Goal: Communication & Community: Connect with others

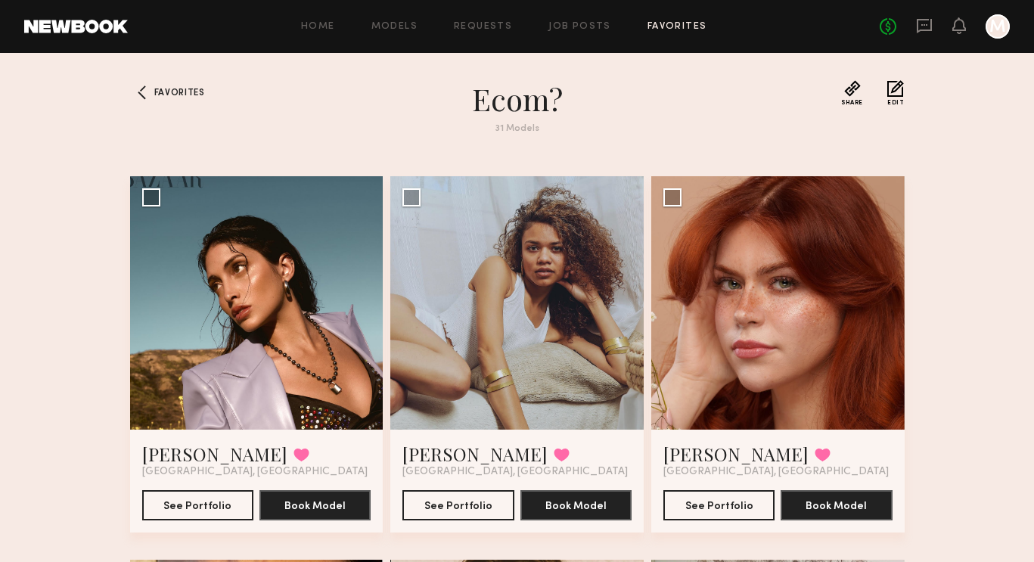
scroll to position [3855, 0]
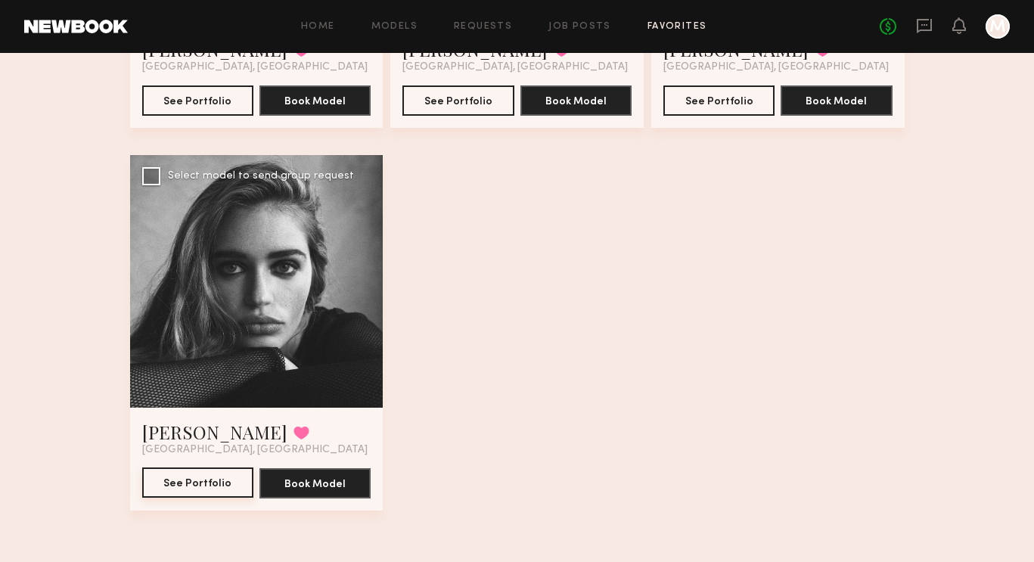
click at [210, 483] on button "See Portfolio" at bounding box center [197, 483] width 111 height 30
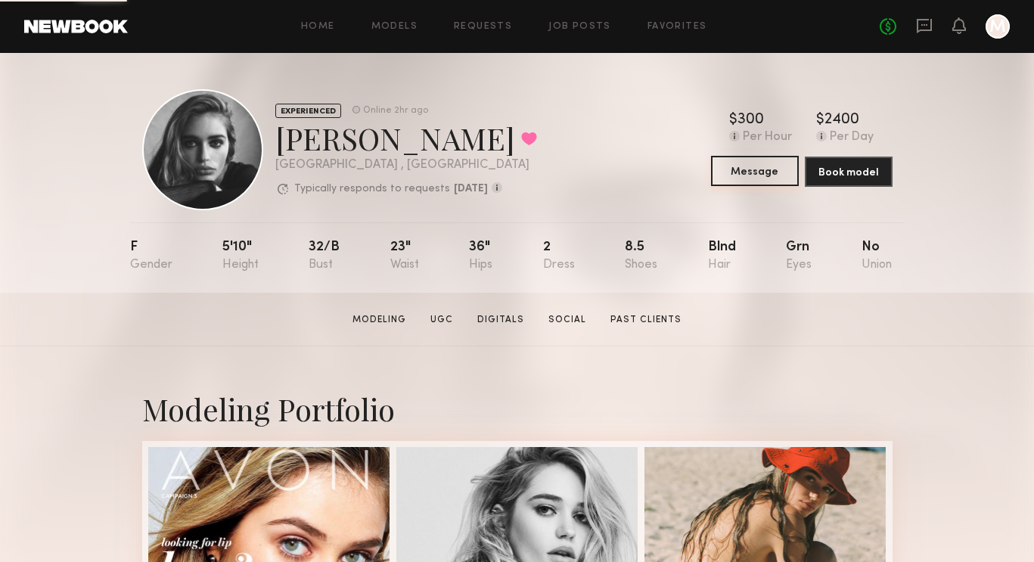
click at [760, 168] on button "Message" at bounding box center [755, 171] width 88 height 30
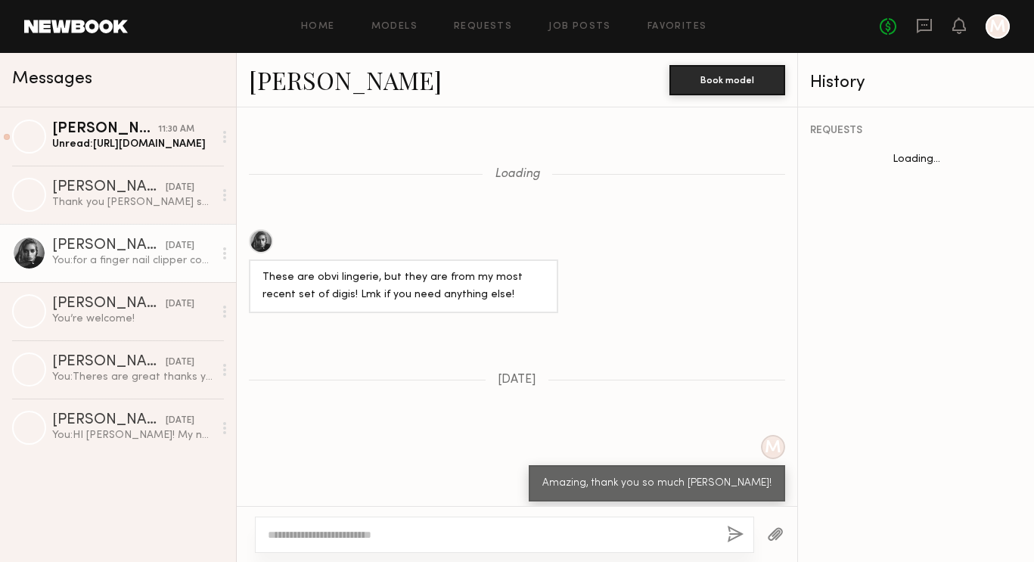
scroll to position [1177, 0]
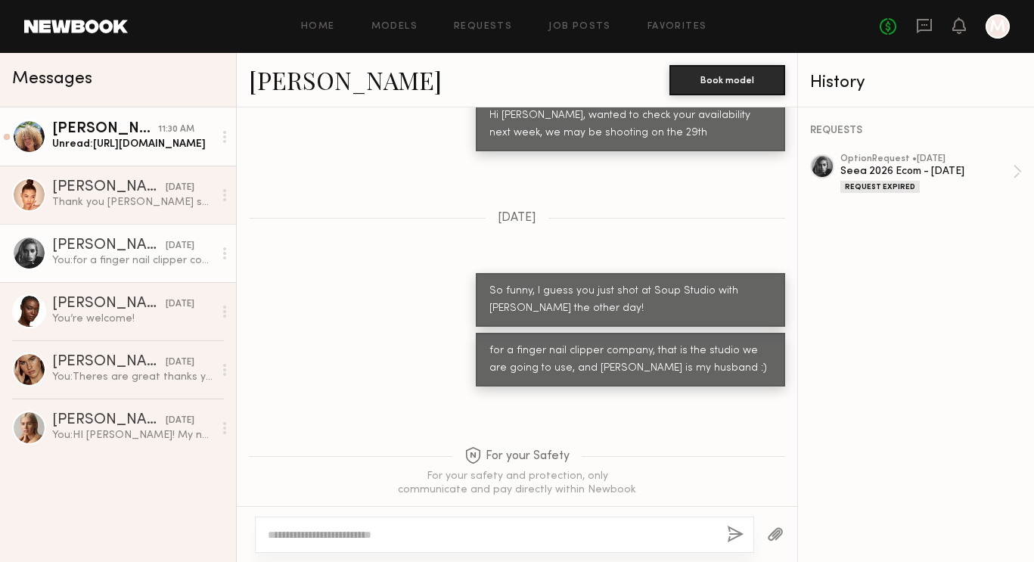
click at [154, 142] on div "Unread: https://www.instagram.com/reel/DNqlNWNJw39/?igsh=NTc4MTIwNjQ2YQ==" at bounding box center [132, 144] width 161 height 14
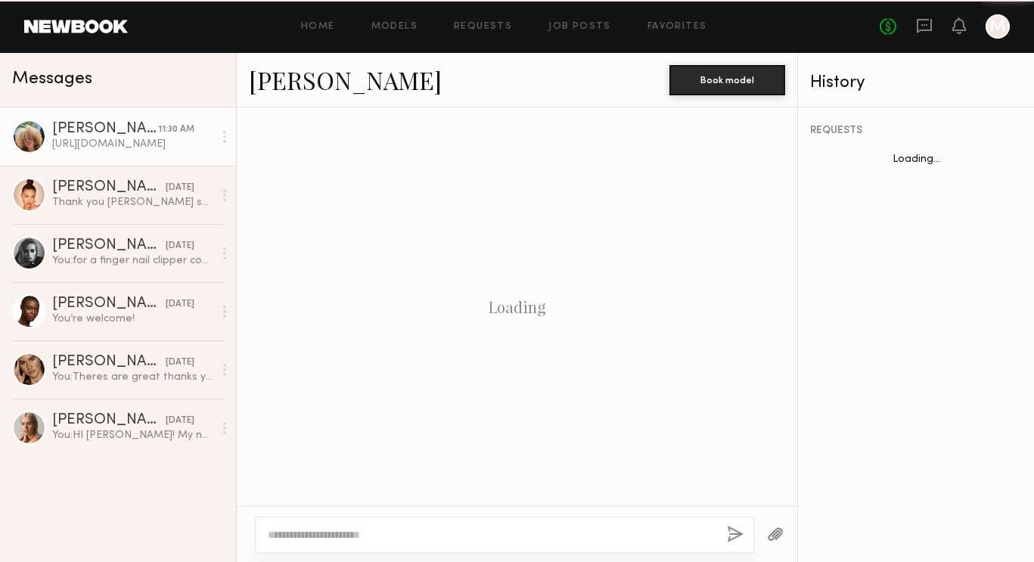
scroll to position [736, 0]
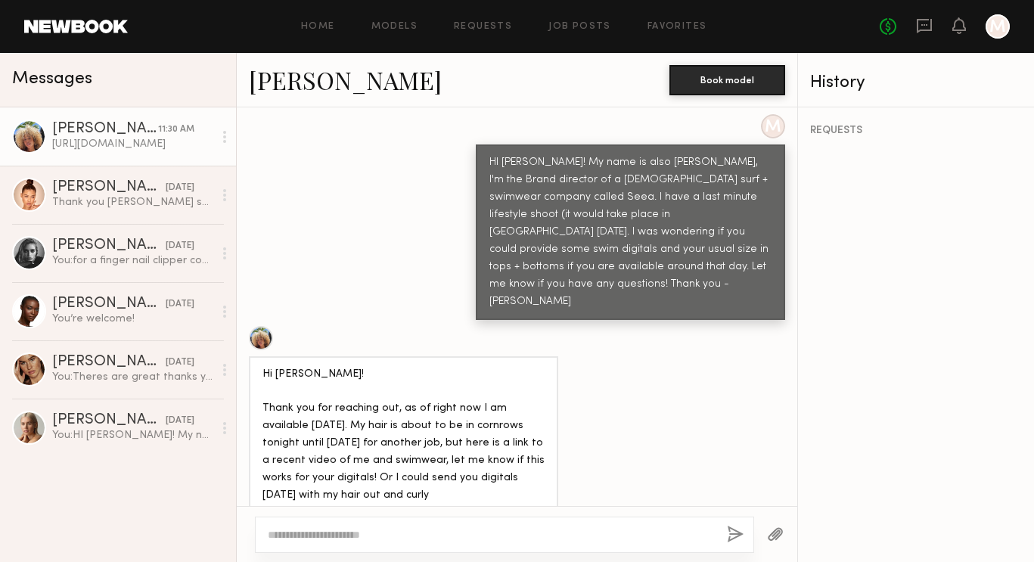
click at [328, 530] on div "https://www.instagram.com/reel/DNqlNWNJw39/?igsh=NTc4MTIwNjQ2YQ==" at bounding box center [319, 538] width 113 height 17
click at [369, 530] on div "https://www.instagram.com/reel/DNqlNWNJw39/?igsh=NTc4MTIwNjQ2YQ==" at bounding box center [319, 538] width 113 height 17
click at [423, 430] on div "Hi Madison! Thank you for reaching out, as of right now I am available on Thurs…" at bounding box center [403, 435] width 309 height 158
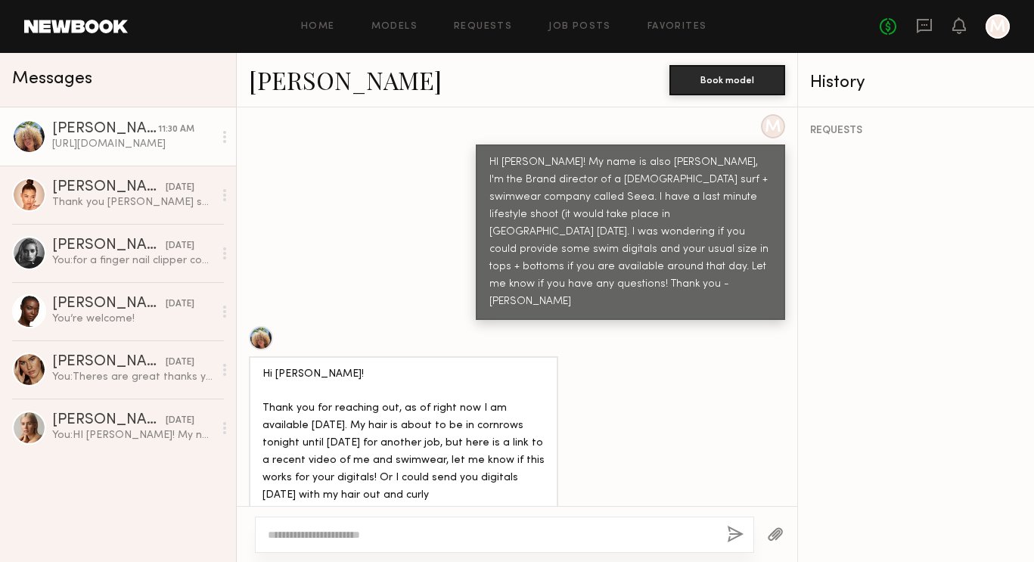
drag, startPoint x: 392, startPoint y: 481, endPoint x: 258, endPoint y: 459, distance: 135.8
click at [257, 520] on div "https://www.instagram.com/reel/DNqlNWNJw39/?igsh=NTc4MTIwNjQ2YQ==" at bounding box center [319, 538] width 141 height 36
copy div "https://www.instagram.com/reel/DNqlNWNJw39/?igsh=NTc4MTIwNjQ2YQ=="
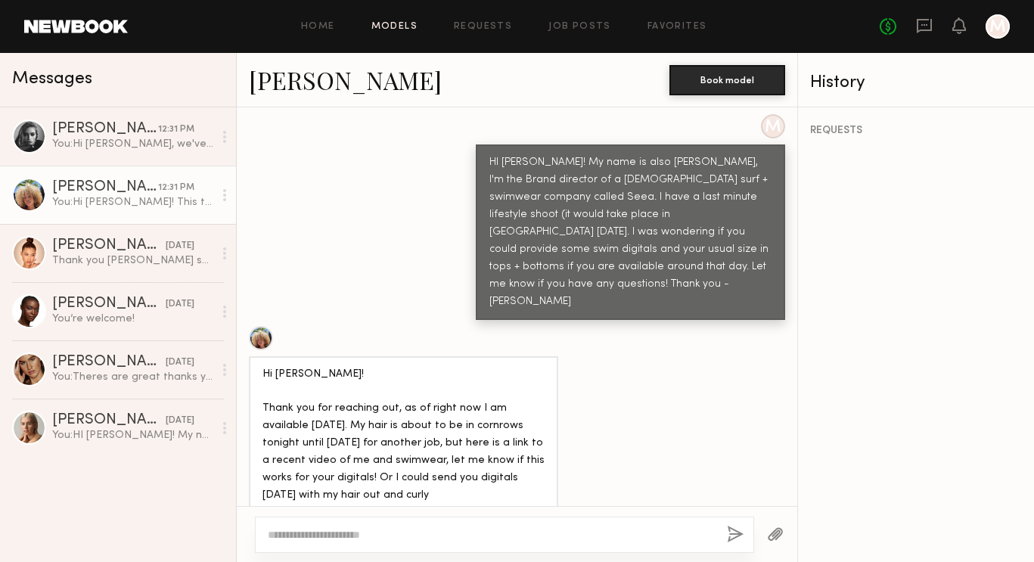
scroll to position [944, 0]
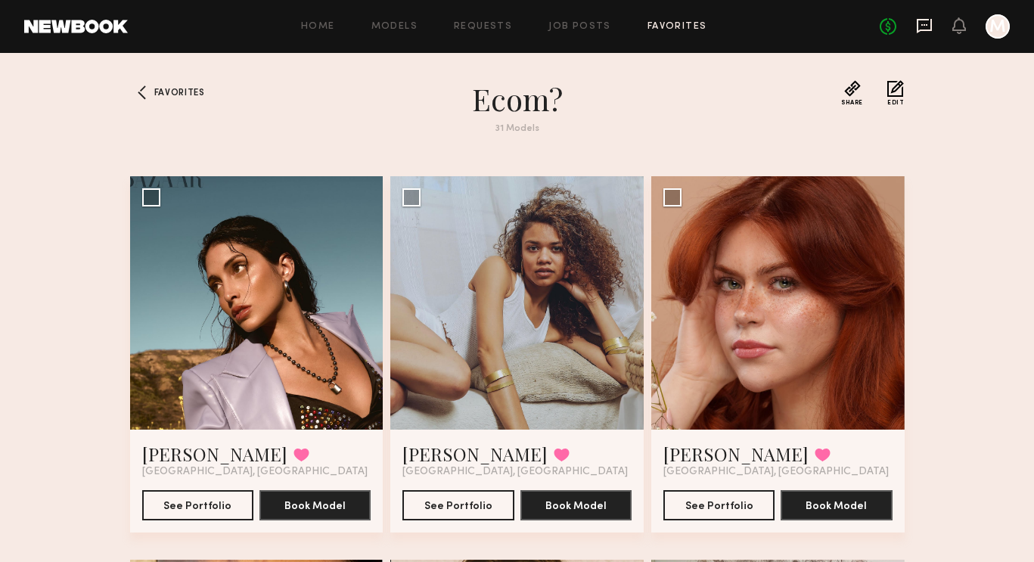
click at [928, 22] on icon at bounding box center [924, 25] width 17 height 17
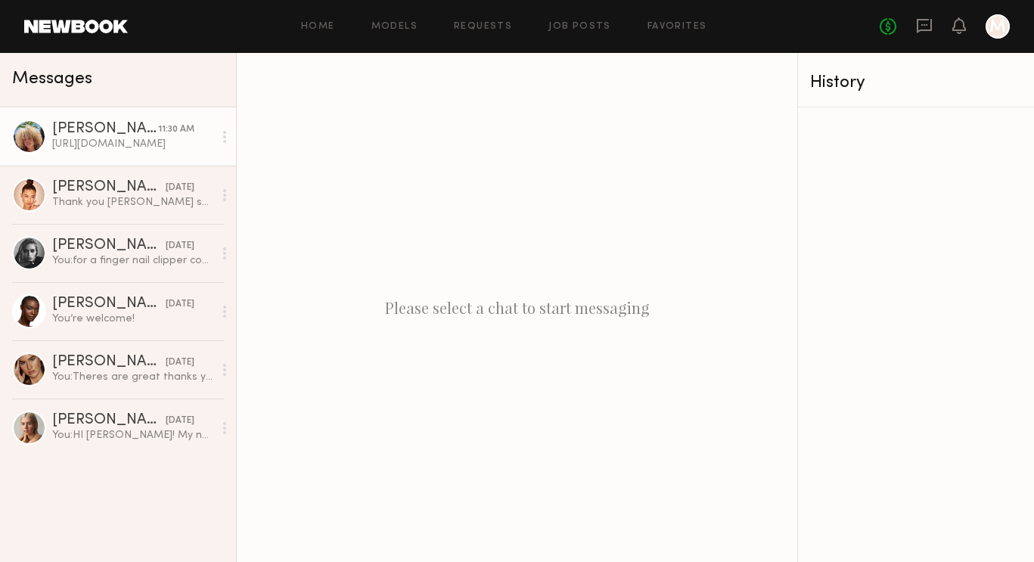
click at [163, 152] on link "[PERSON_NAME] 11:30 AM [URL][DOMAIN_NAME]" at bounding box center [118, 136] width 236 height 58
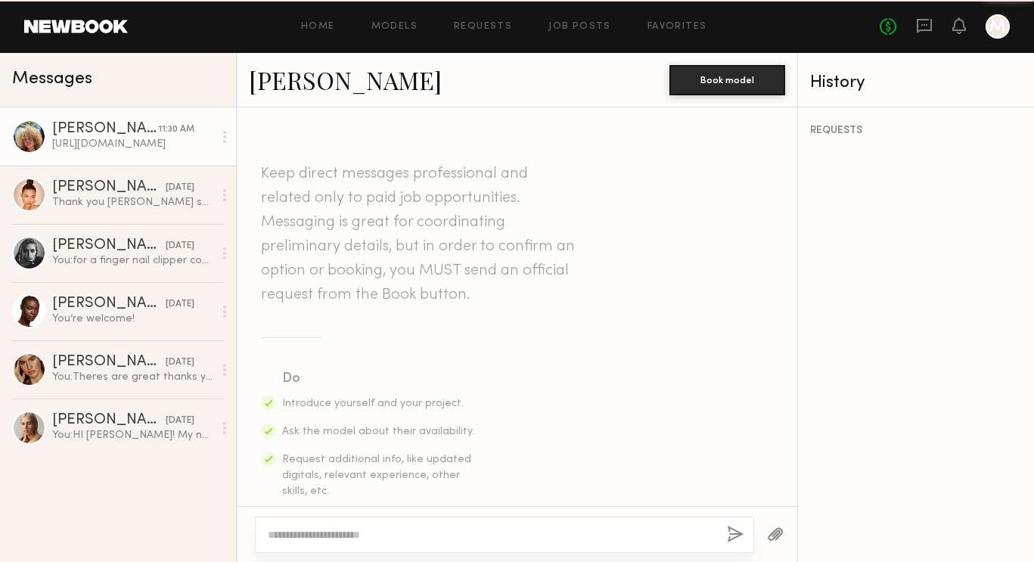
scroll to position [736, 0]
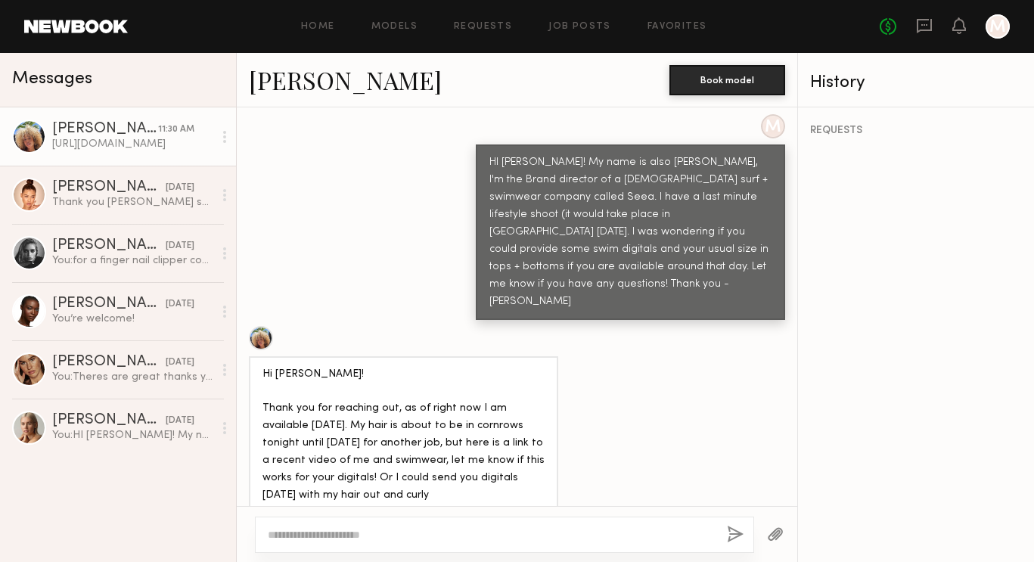
click at [336, 526] on div at bounding box center [504, 535] width 499 height 36
click at [325, 539] on textarea at bounding box center [491, 534] width 447 height 15
drag, startPoint x: 622, startPoint y: 538, endPoint x: 409, endPoint y: 533, distance: 213.4
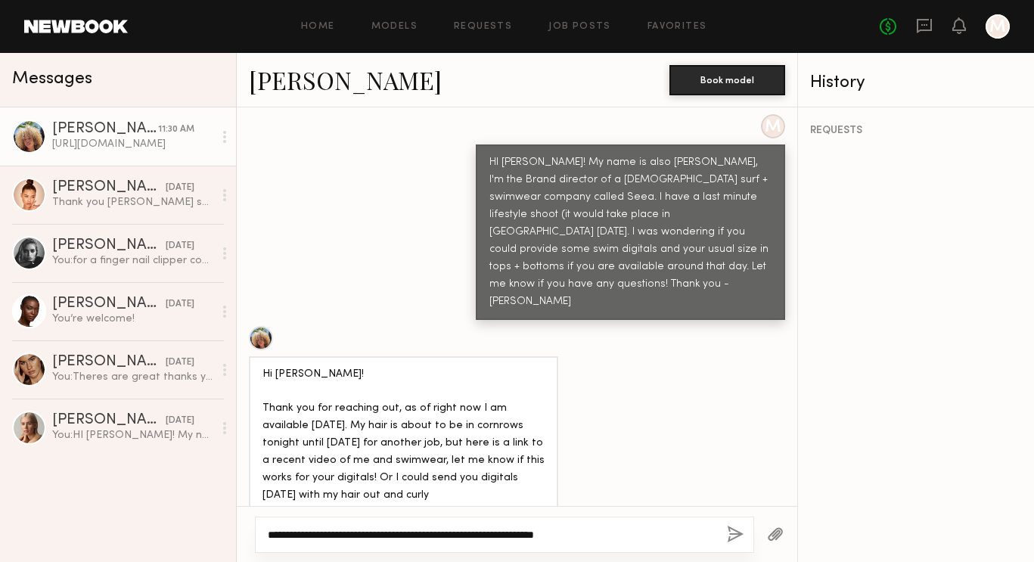
click at [409, 533] on textarea "**********" at bounding box center [491, 534] width 447 height 15
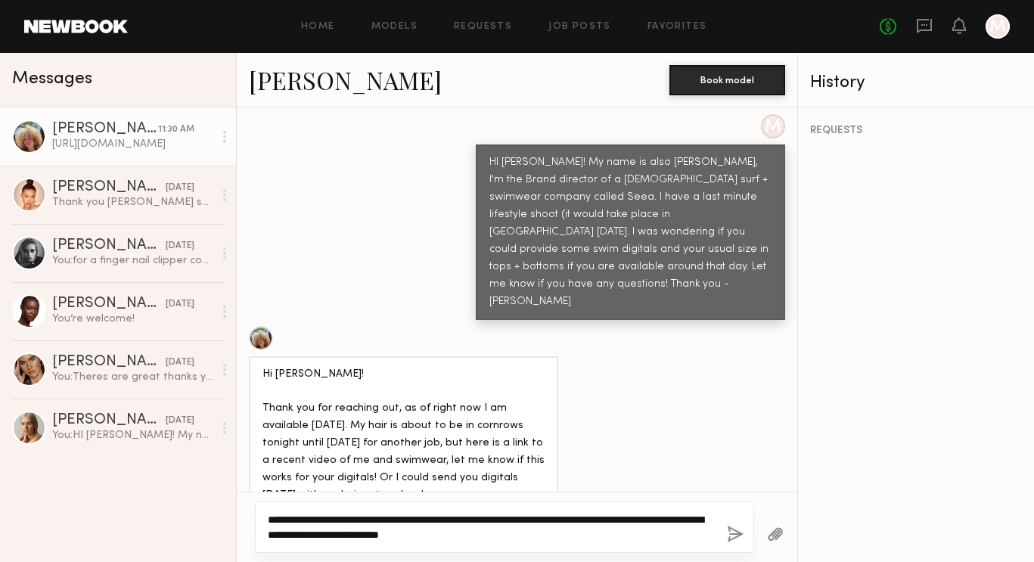
click at [586, 523] on textarea "**********" at bounding box center [491, 527] width 447 height 30
click at [518, 530] on textarea "**********" at bounding box center [491, 527] width 447 height 30
click at [667, 518] on textarea "**********" at bounding box center [491, 527] width 447 height 30
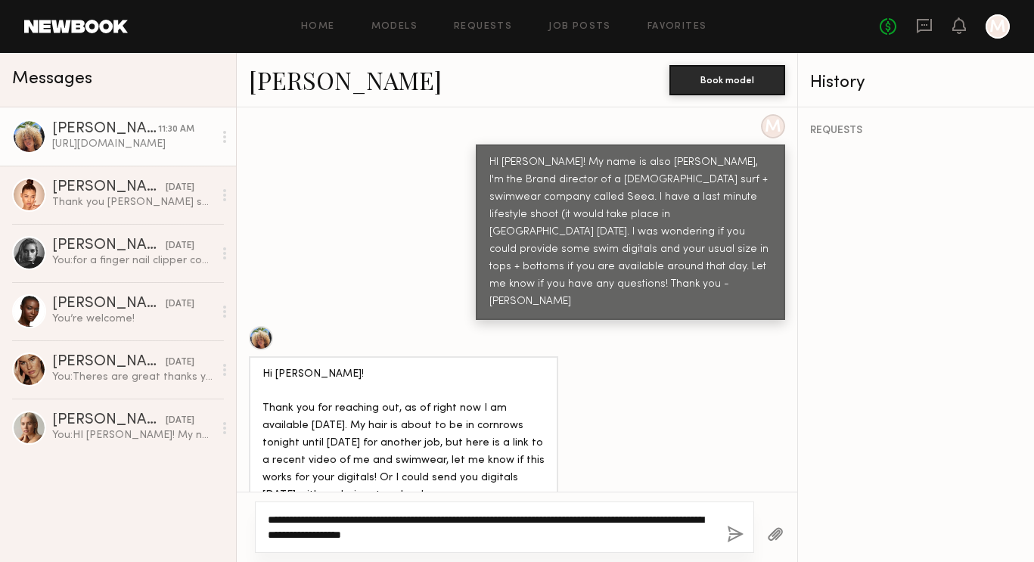
click at [664, 517] on textarea "**********" at bounding box center [491, 527] width 447 height 30
click at [699, 517] on textarea "**********" at bounding box center [491, 527] width 447 height 30
click at [300, 535] on textarea "**********" at bounding box center [491, 527] width 447 height 30
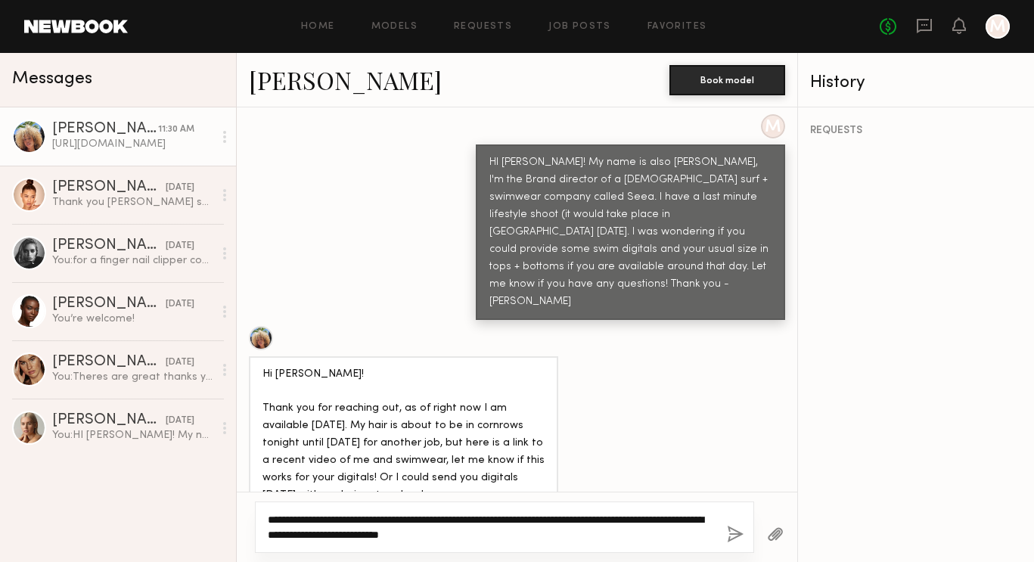
click at [440, 536] on textarea "**********" at bounding box center [491, 527] width 447 height 30
drag, startPoint x: 440, startPoint y: 536, endPoint x: 449, endPoint y: 529, distance: 12.0
click at [449, 529] on textarea "**********" at bounding box center [491, 527] width 447 height 30
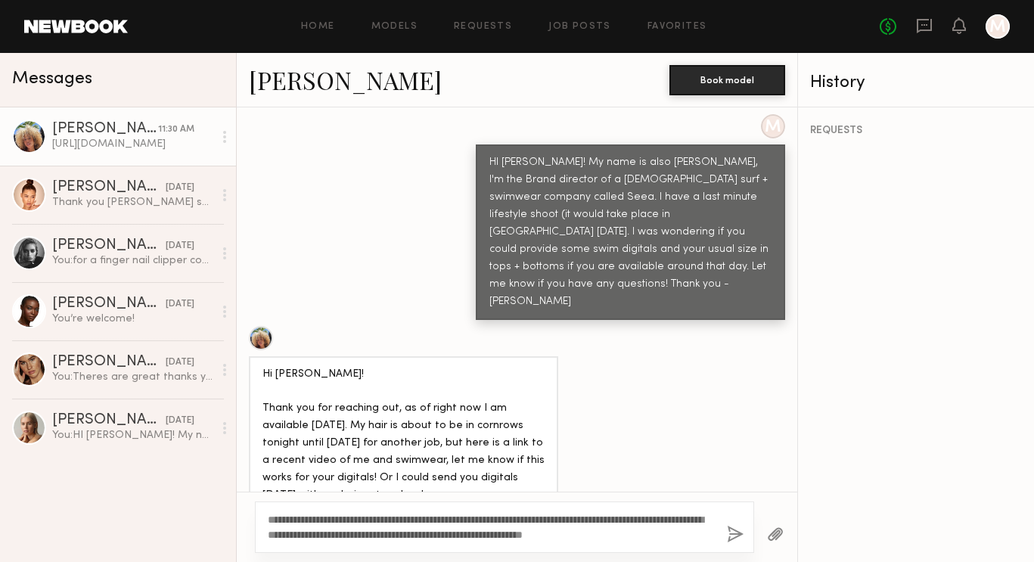
click at [93, 129] on div "[PERSON_NAME]" at bounding box center [105, 129] width 106 height 15
click at [300, 82] on link "[PERSON_NAME]" at bounding box center [345, 80] width 193 height 33
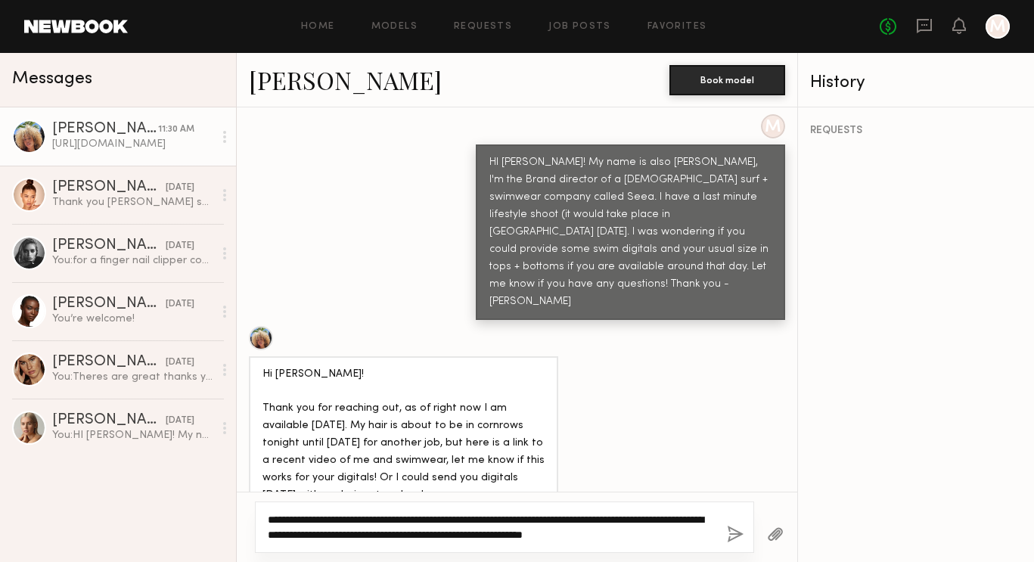
click at [385, 526] on textarea "**********" at bounding box center [491, 527] width 447 height 30
click at [662, 536] on textarea "**********" at bounding box center [491, 527] width 447 height 30
type textarea "**********"
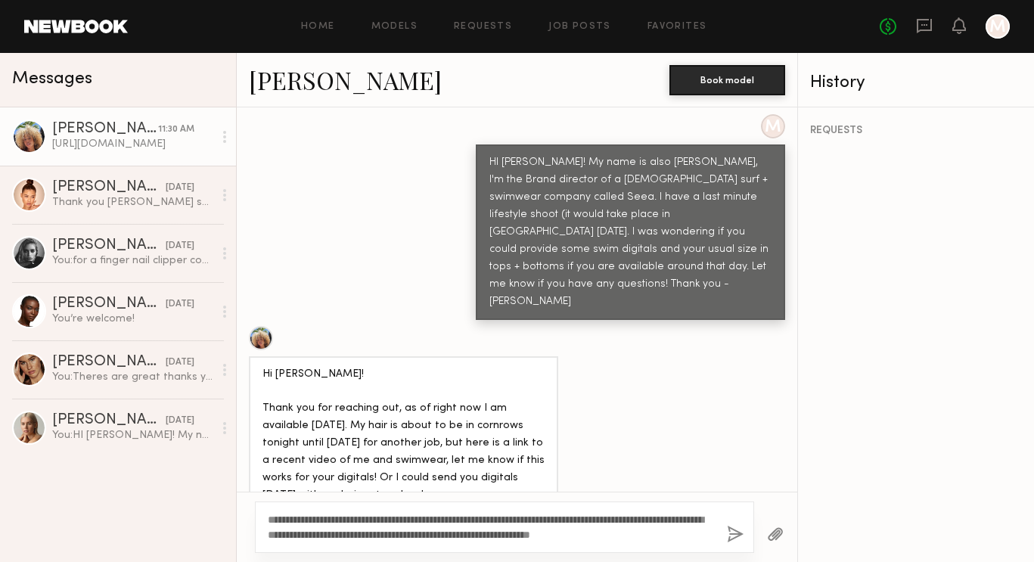
click at [729, 533] on button "button" at bounding box center [735, 535] width 17 height 19
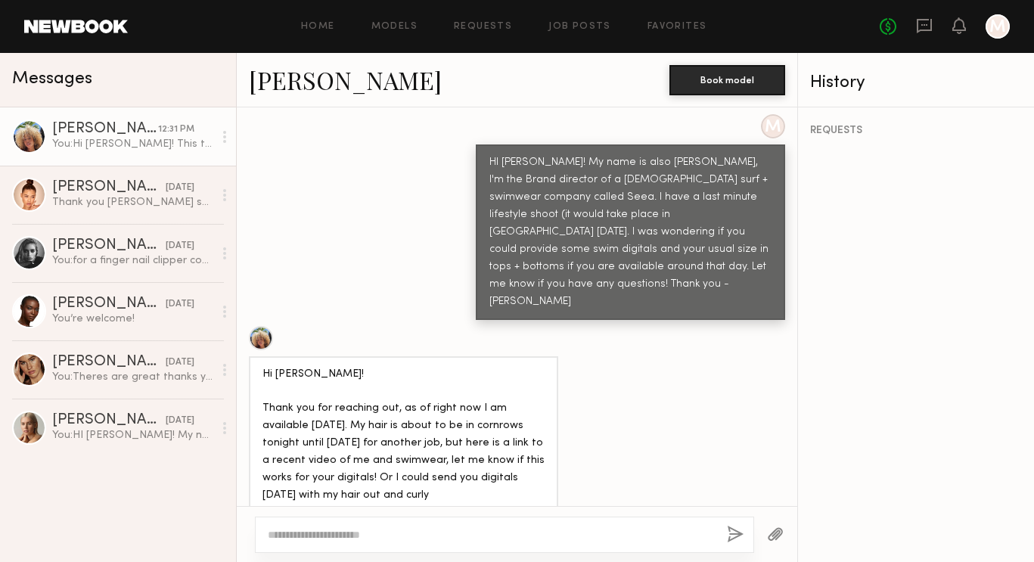
scroll to position [944, 0]
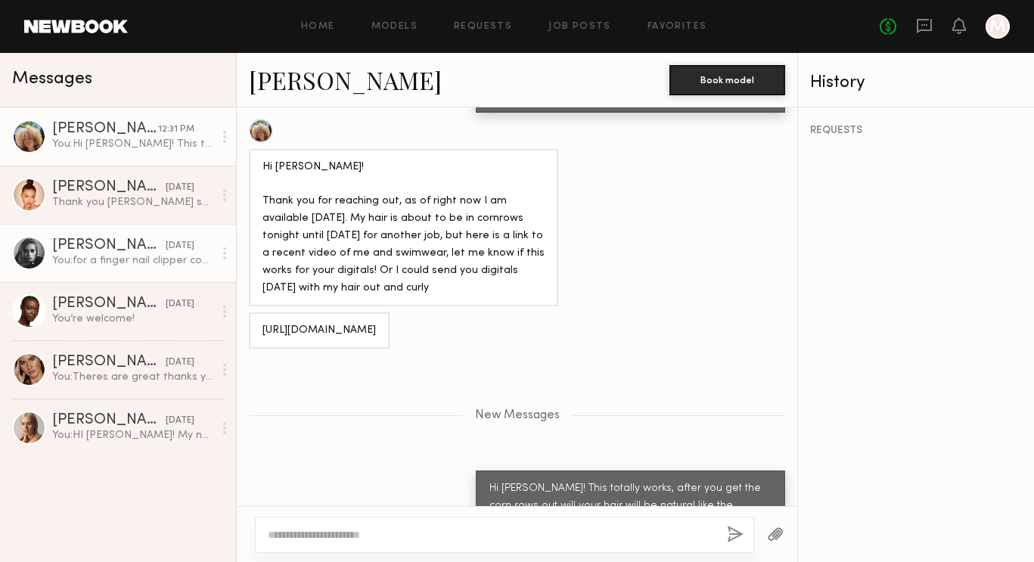
click at [129, 244] on div "[PERSON_NAME]" at bounding box center [108, 245] width 113 height 15
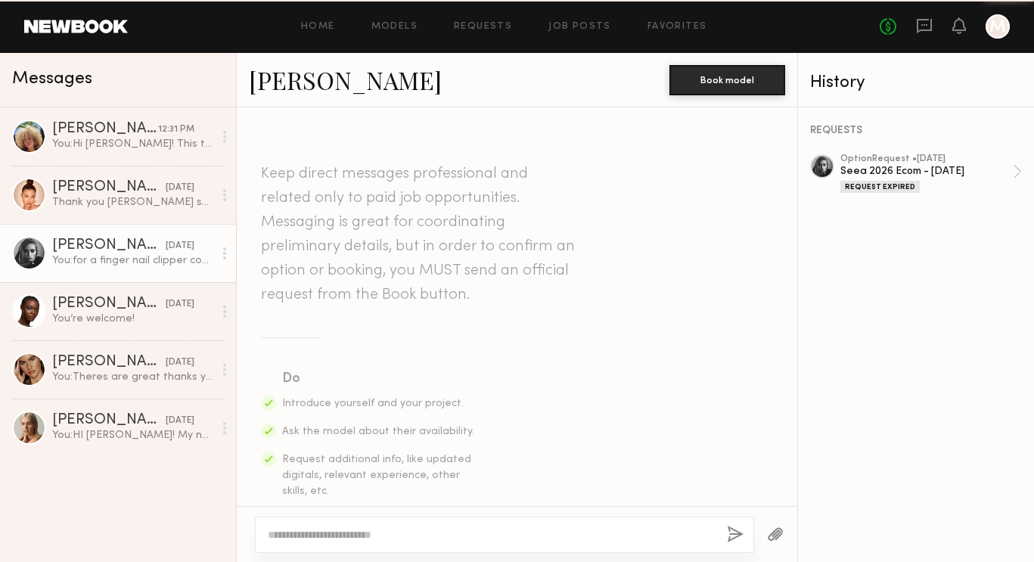
scroll to position [2660, 0]
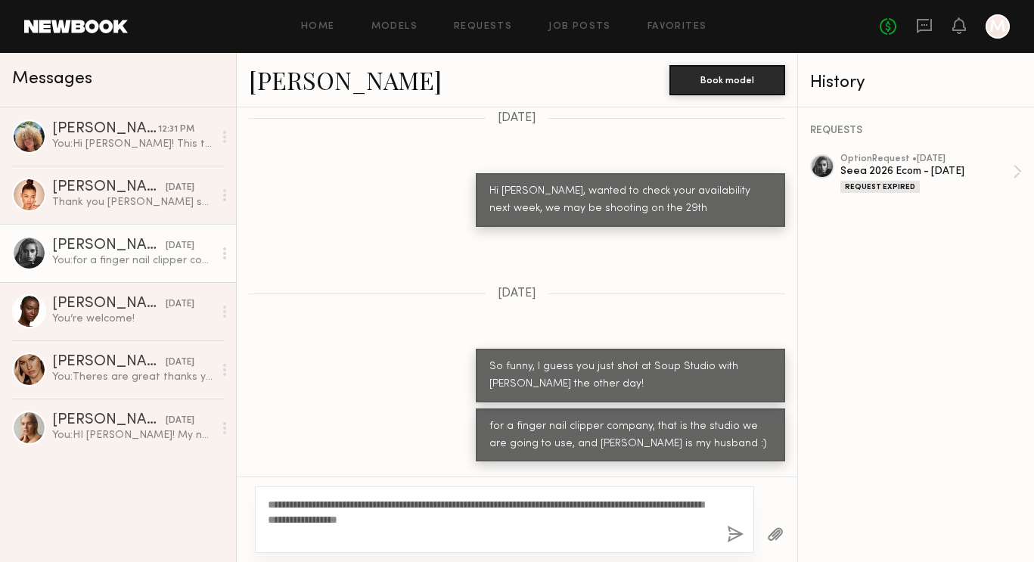
type textarea "**********"
click at [732, 536] on button "button" at bounding box center [735, 535] width 17 height 19
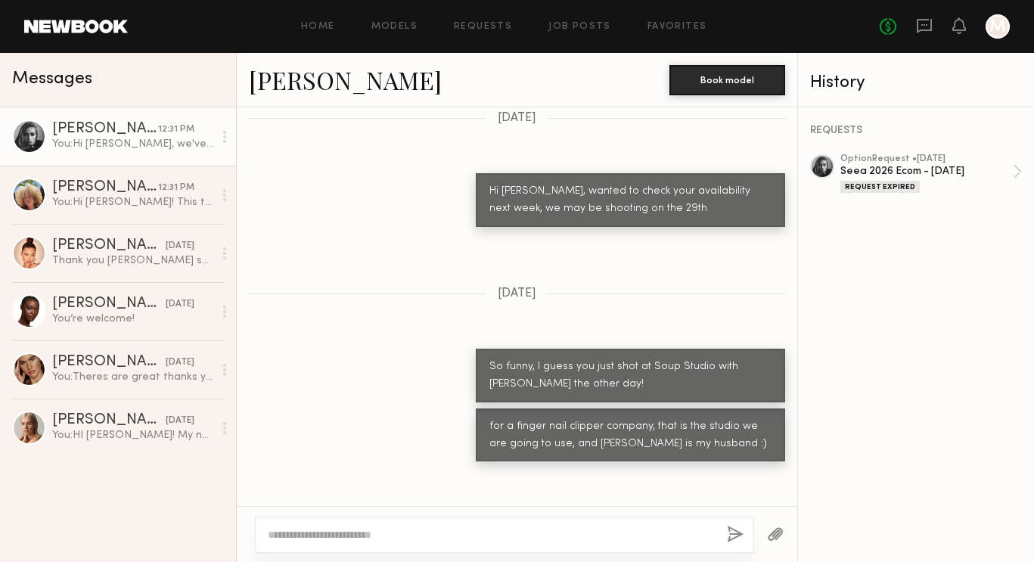
scroll to position [2967, 0]
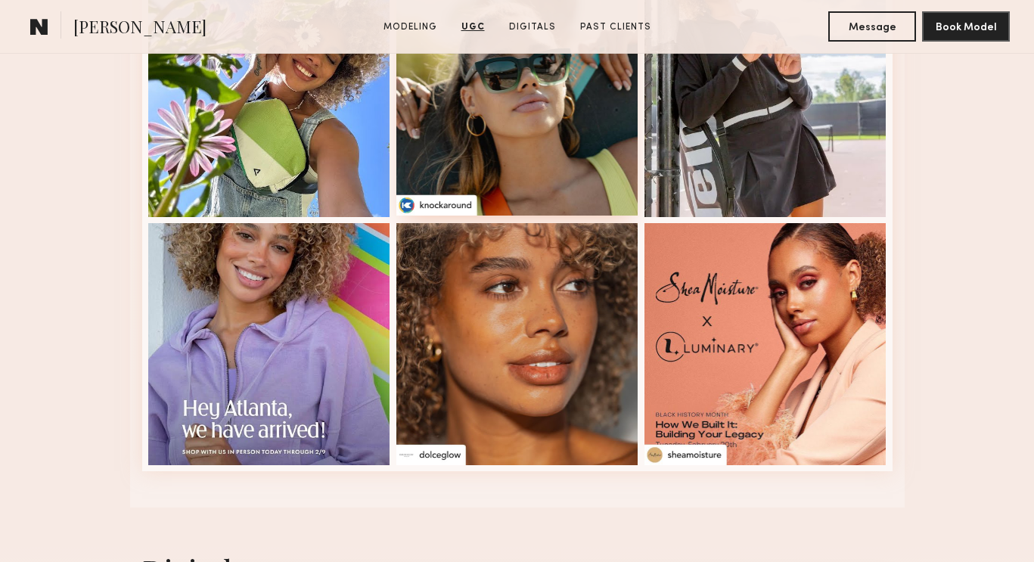
scroll to position [3259, 0]
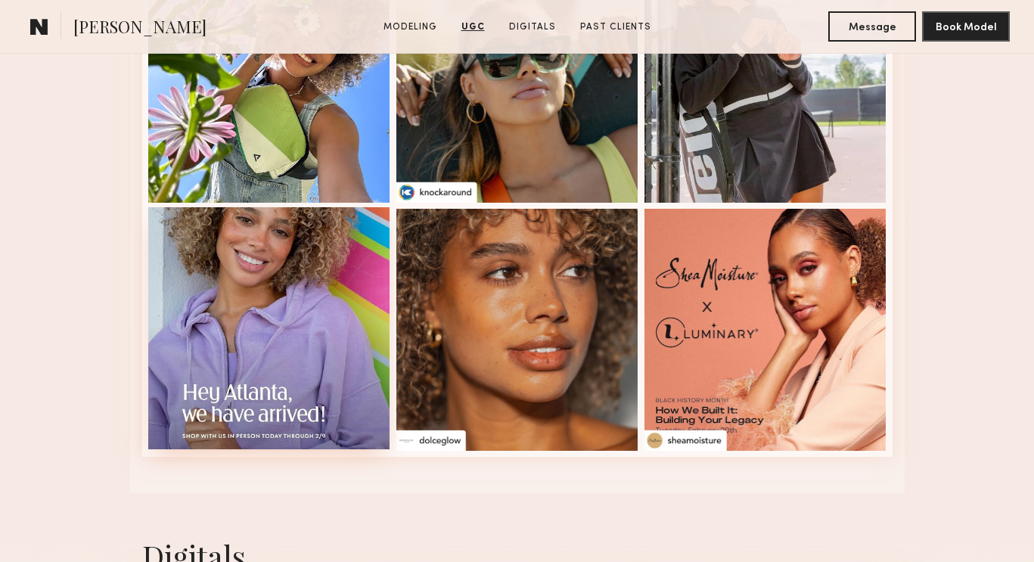
click at [304, 313] on div at bounding box center [269, 328] width 242 height 242
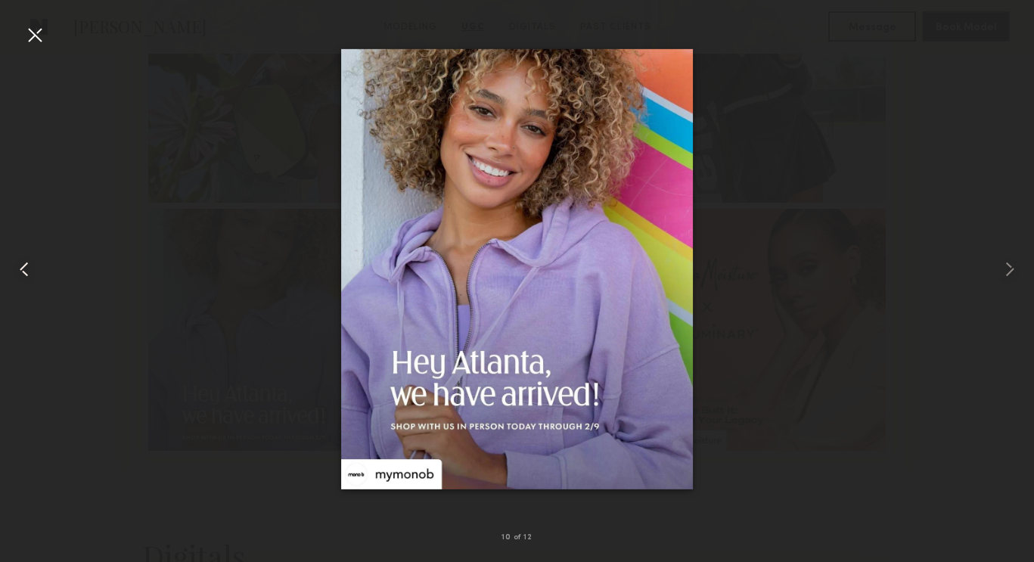
click at [28, 272] on common-icon at bounding box center [24, 269] width 24 height 24
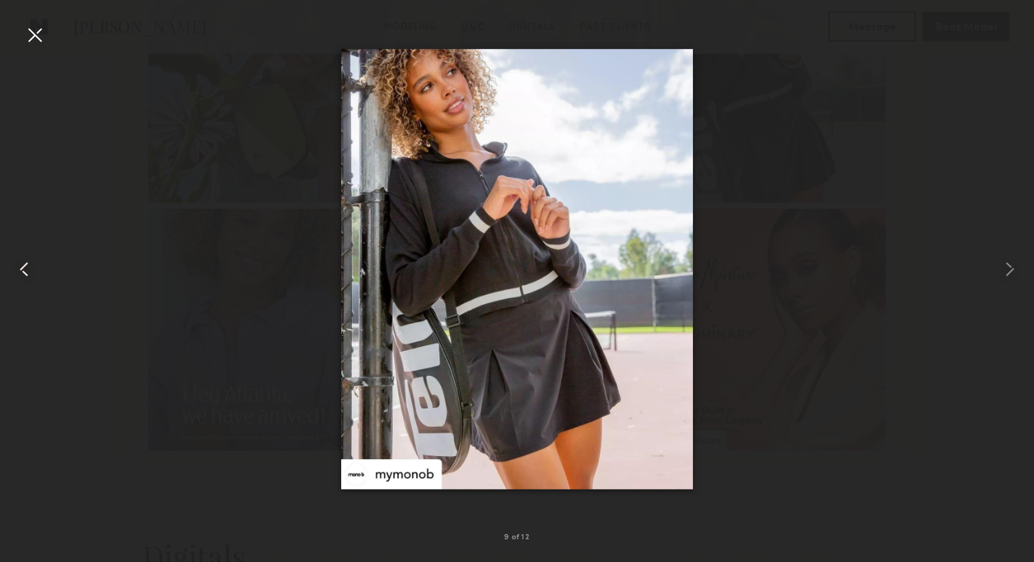
click at [28, 272] on common-icon at bounding box center [24, 269] width 24 height 24
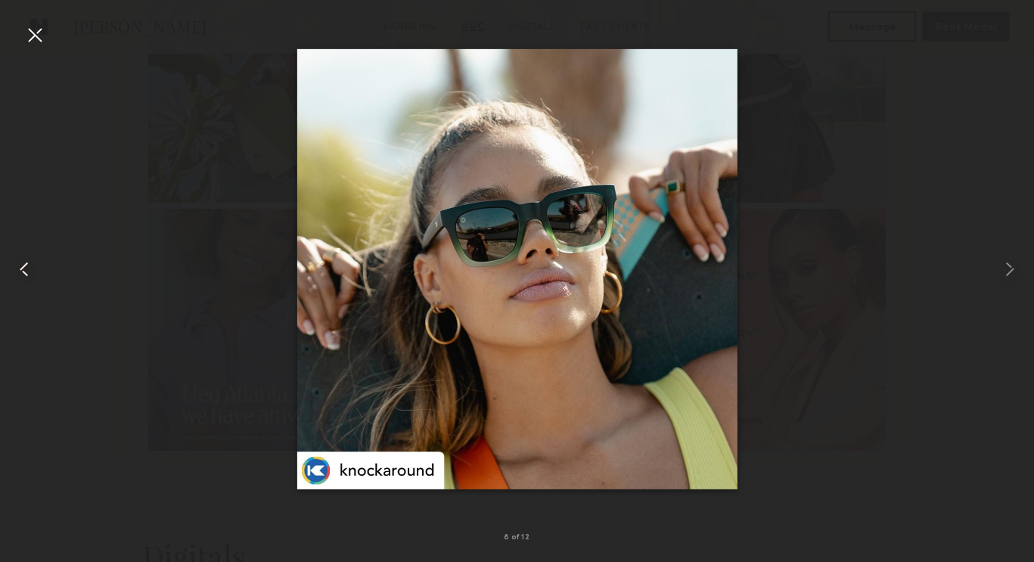
click at [28, 272] on common-icon at bounding box center [24, 269] width 24 height 24
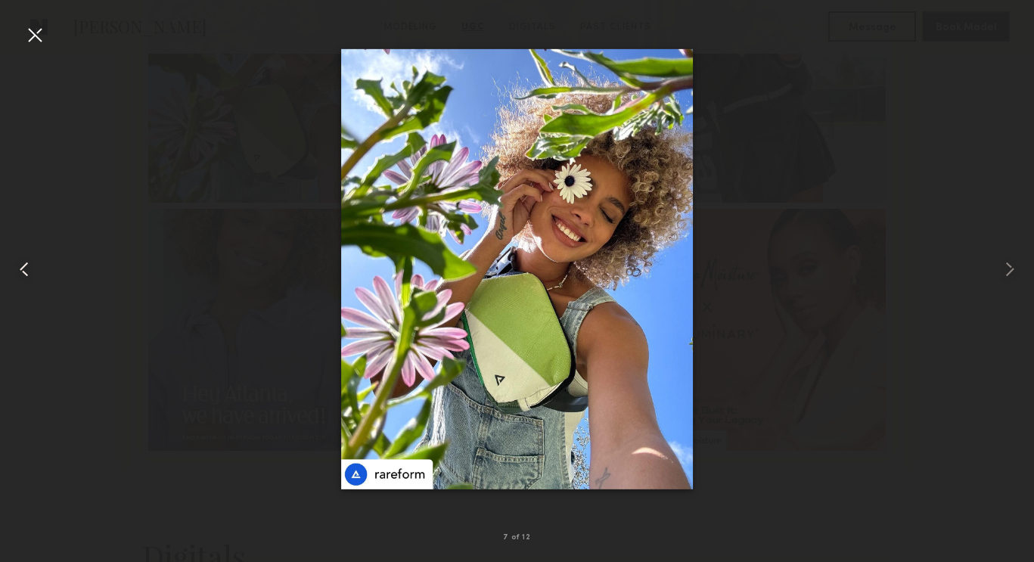
click at [28, 272] on common-icon at bounding box center [24, 269] width 24 height 24
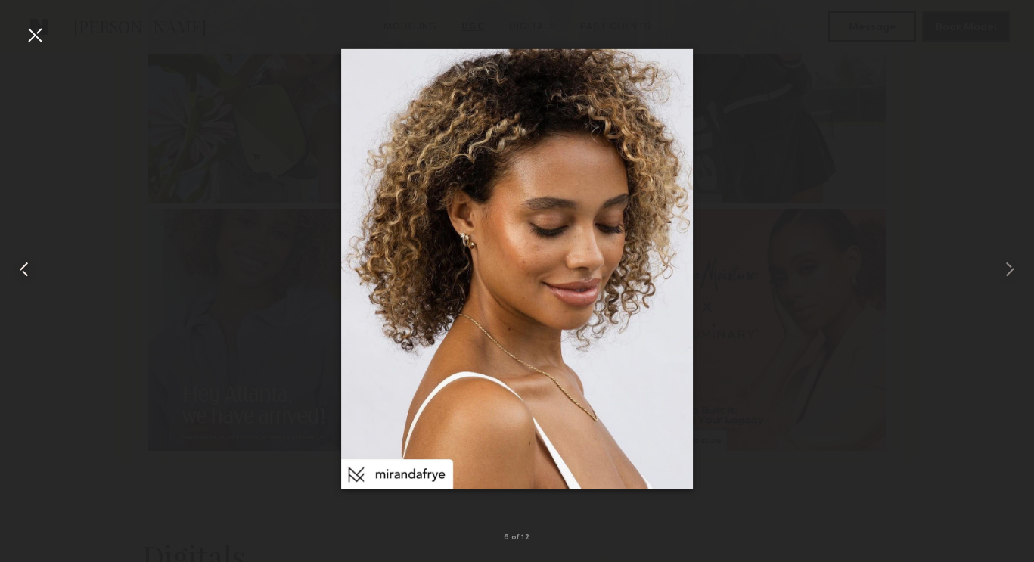
click at [28, 272] on common-icon at bounding box center [24, 269] width 24 height 24
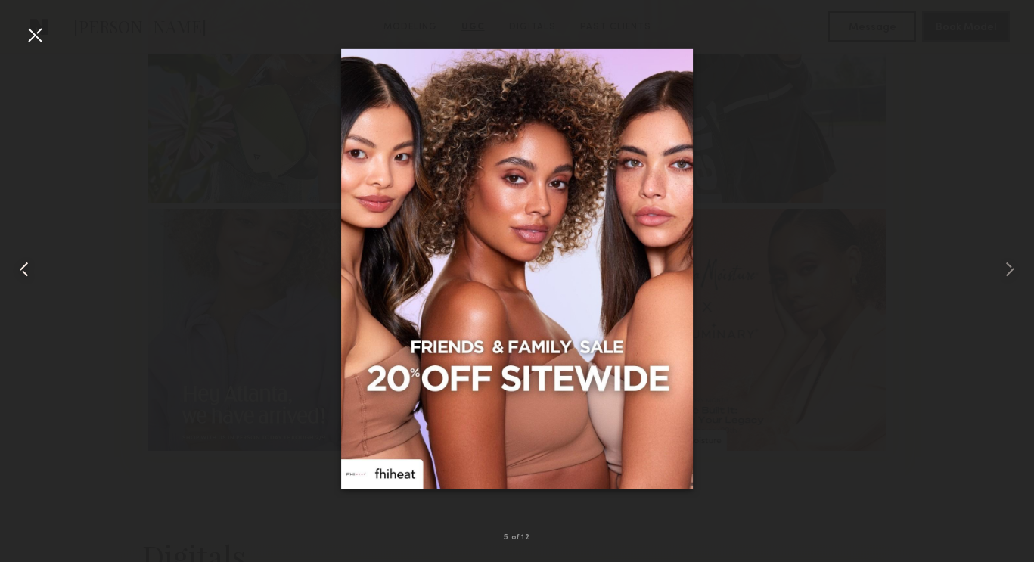
click at [28, 272] on common-icon at bounding box center [24, 269] width 24 height 24
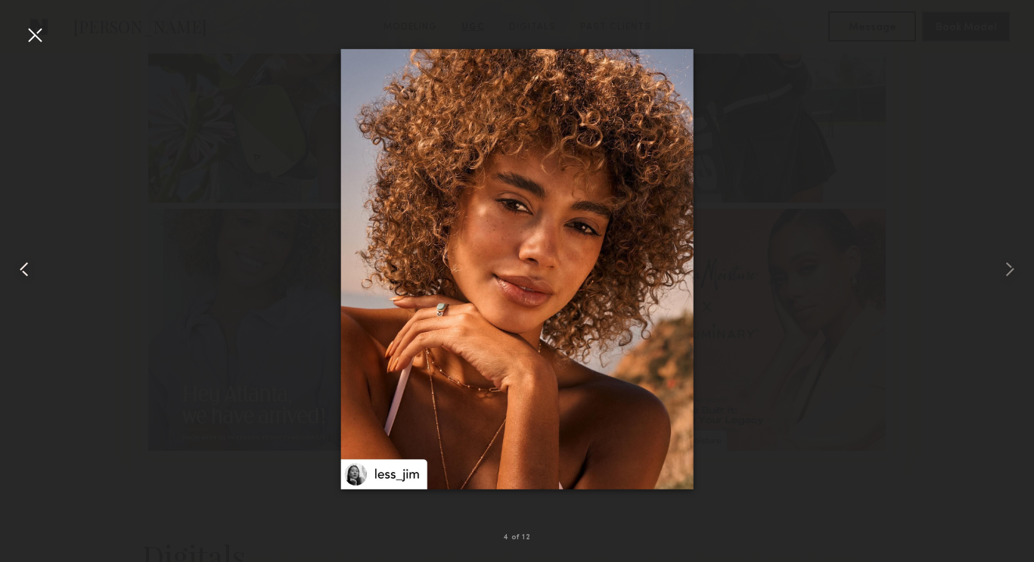
click at [28, 272] on common-icon at bounding box center [24, 269] width 24 height 24
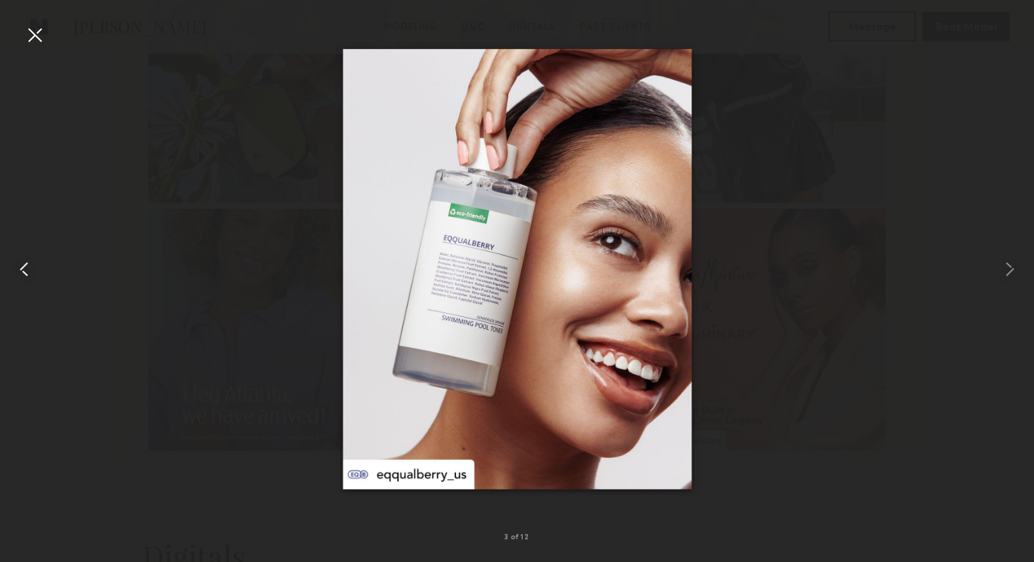
click at [28, 272] on common-icon at bounding box center [24, 269] width 24 height 24
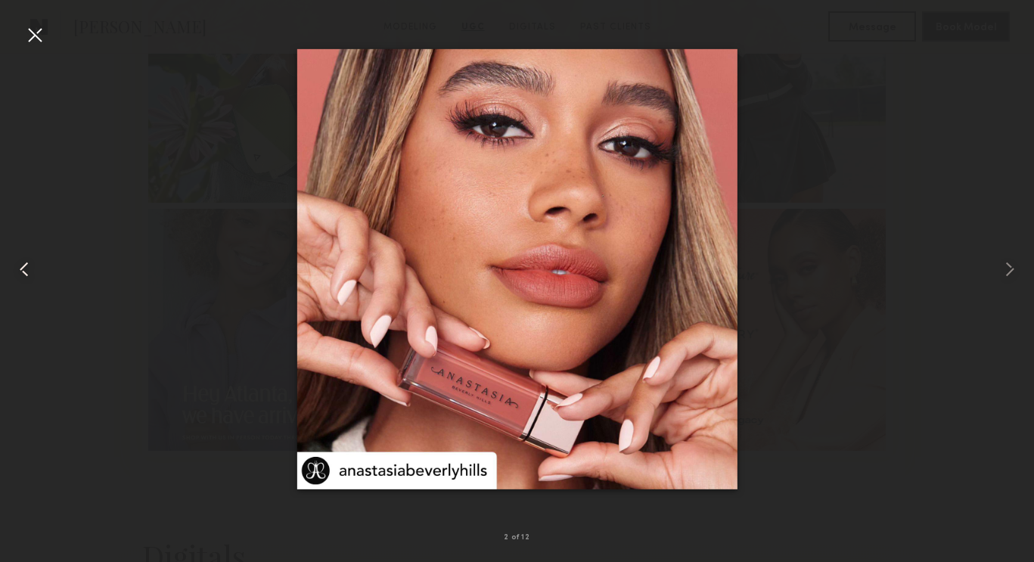
click at [28, 272] on common-icon at bounding box center [24, 269] width 24 height 24
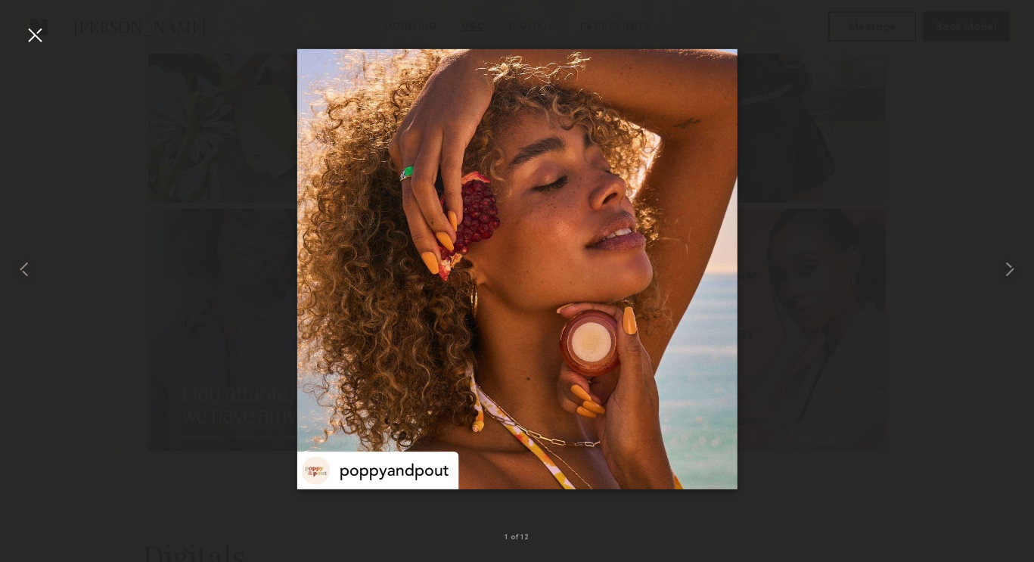
click at [39, 38] on div at bounding box center [35, 35] width 24 height 24
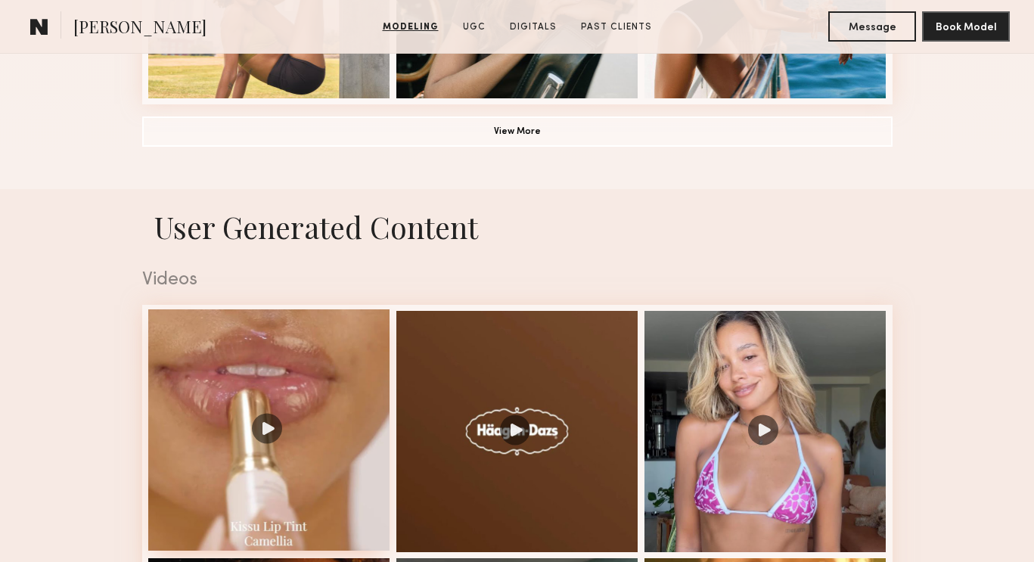
scroll to position [1485, 0]
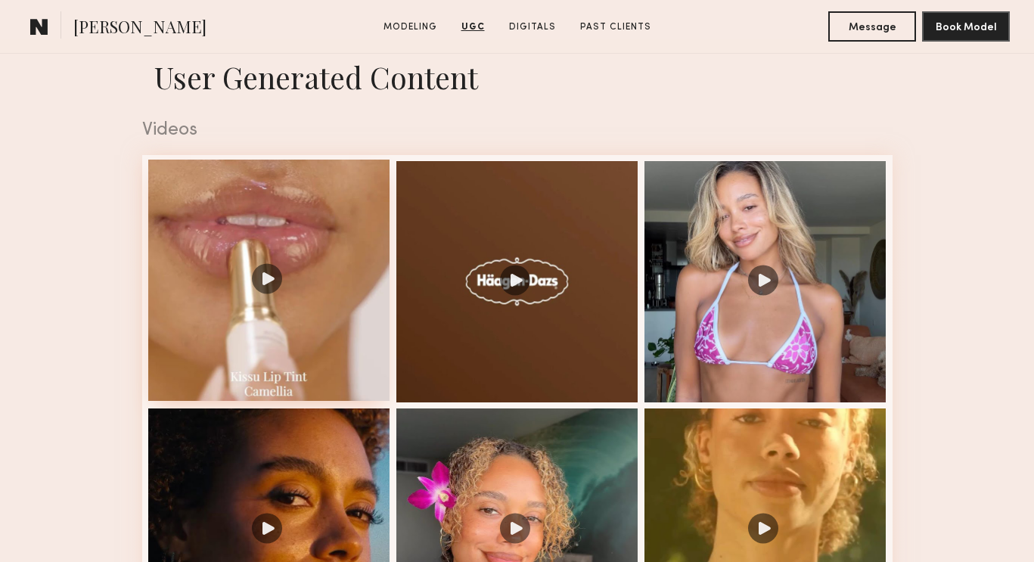
click at [317, 301] on div at bounding box center [269, 281] width 242 height 242
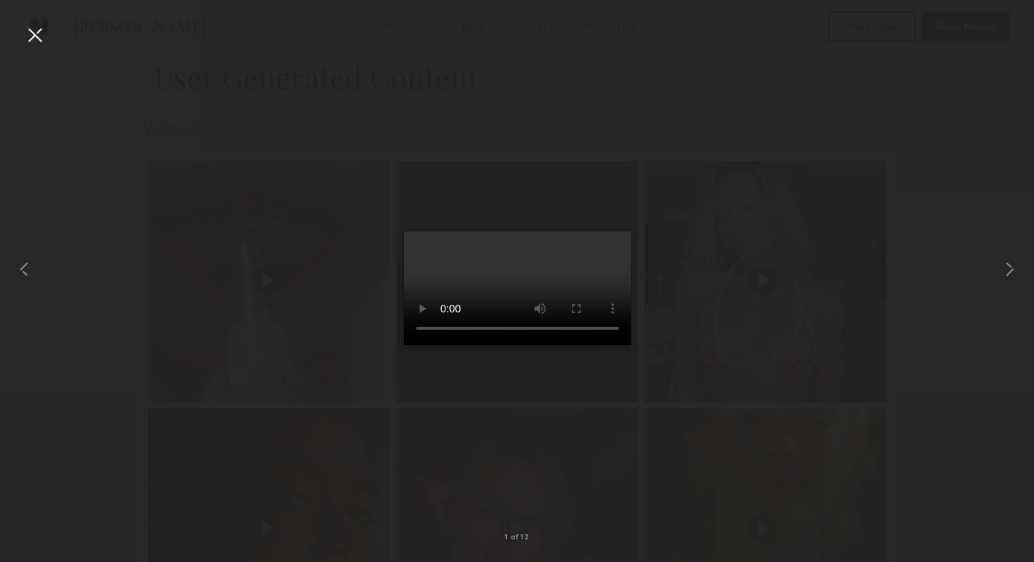
click at [417, 345] on video at bounding box center [517, 288] width 227 height 113
drag, startPoint x: 474, startPoint y: 494, endPoint x: 547, endPoint y: 491, distance: 72.7
click at [547, 345] on video at bounding box center [517, 288] width 227 height 113
click at [40, 36] on div at bounding box center [35, 35] width 24 height 24
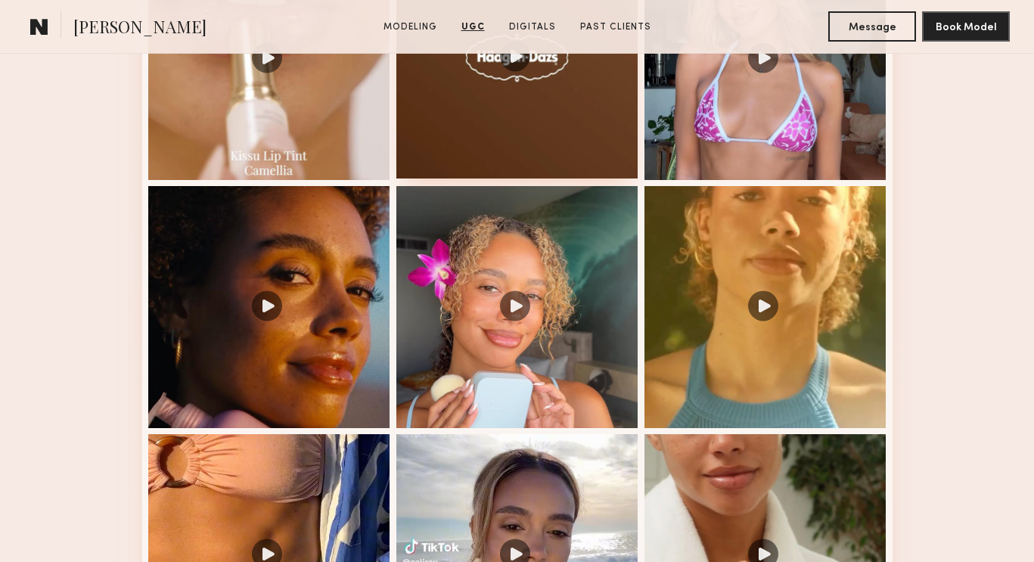
scroll to position [1712, 0]
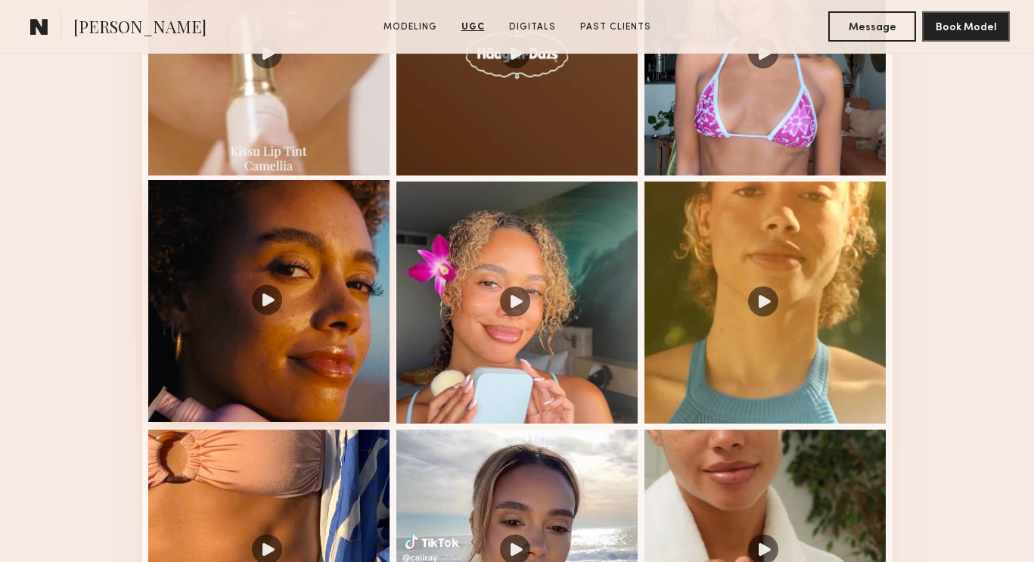
click at [323, 310] on div at bounding box center [269, 301] width 242 height 242
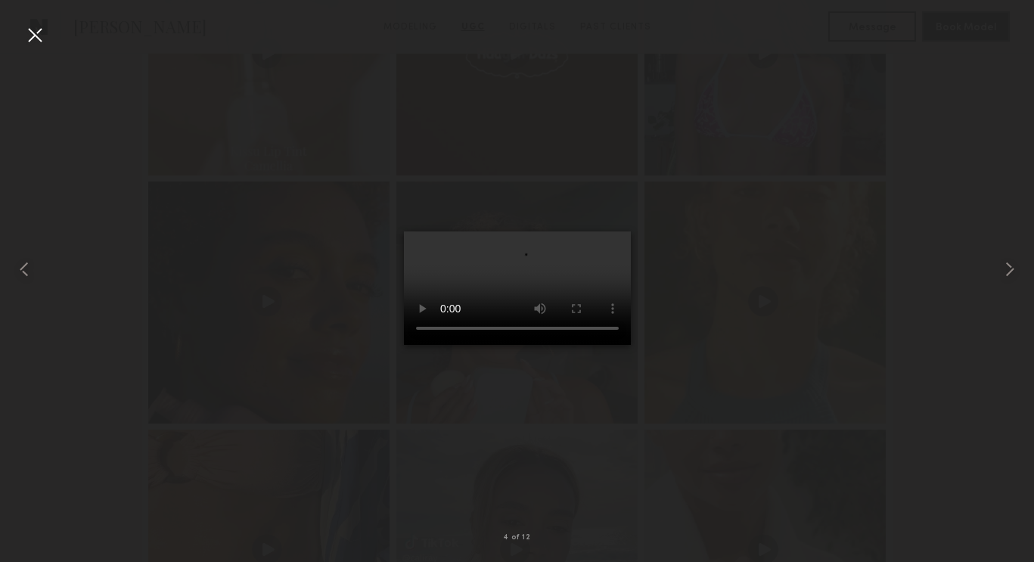
drag, startPoint x: 476, startPoint y: 491, endPoint x: 496, endPoint y: 470, distance: 29.4
click at [561, 345] on video at bounding box center [517, 288] width 227 height 113
click at [26, 28] on div at bounding box center [35, 35] width 24 height 24
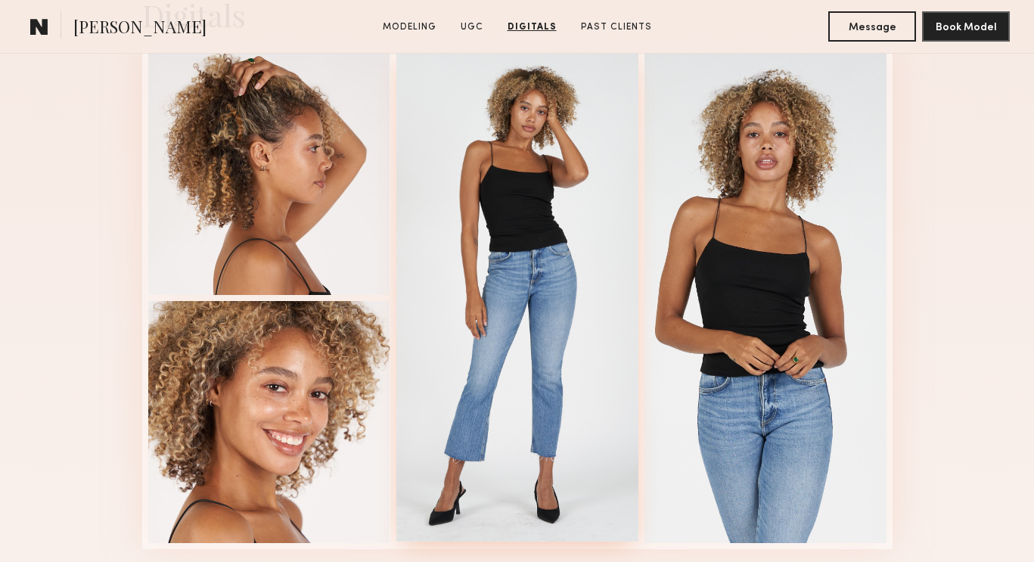
scroll to position [3833, 0]
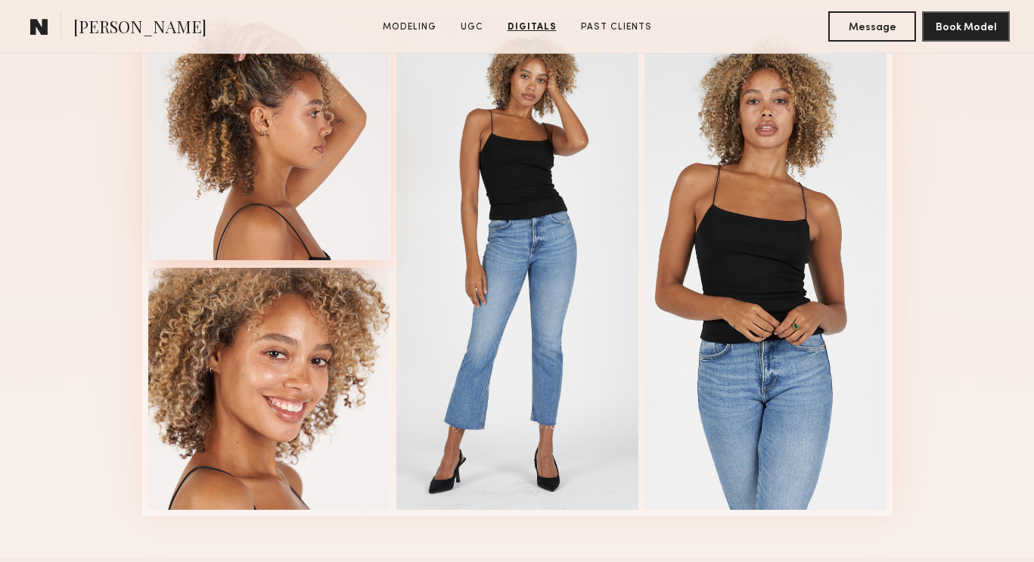
click at [311, 206] on div at bounding box center [269, 139] width 242 height 242
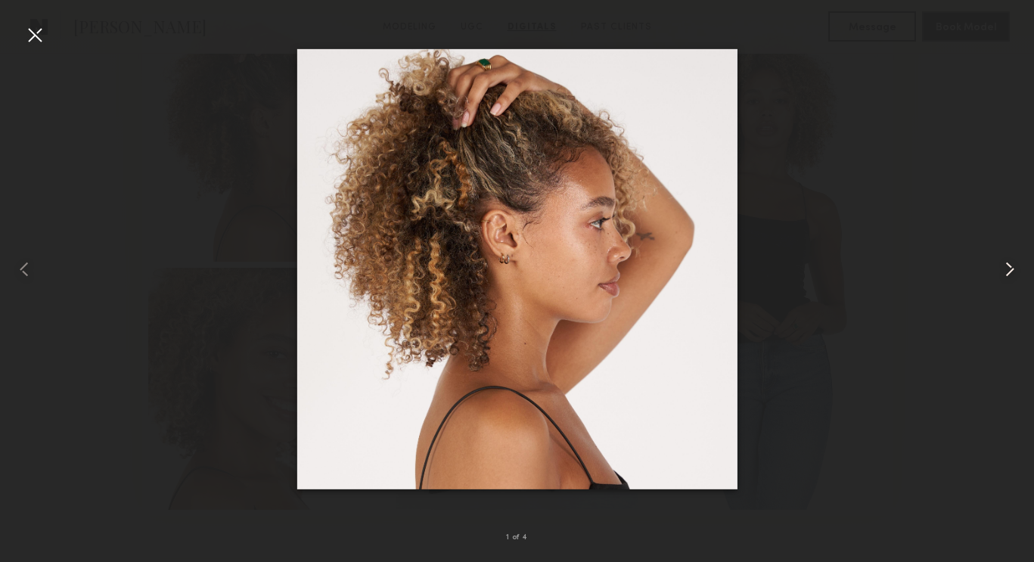
click at [1003, 279] on common-icon at bounding box center [1010, 269] width 24 height 24
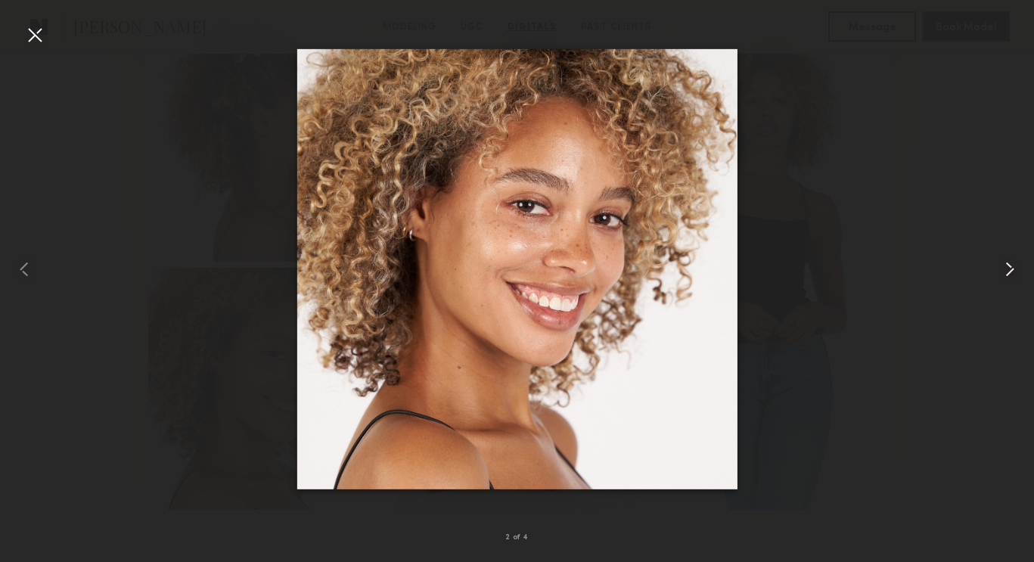
click at [1003, 279] on common-icon at bounding box center [1010, 269] width 24 height 24
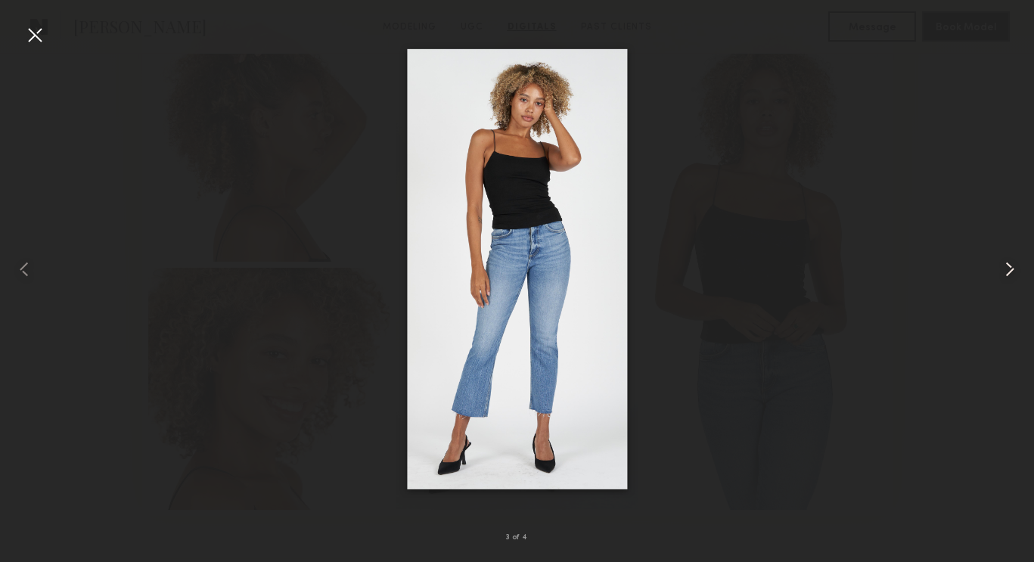
click at [1003, 279] on common-icon at bounding box center [1010, 269] width 24 height 24
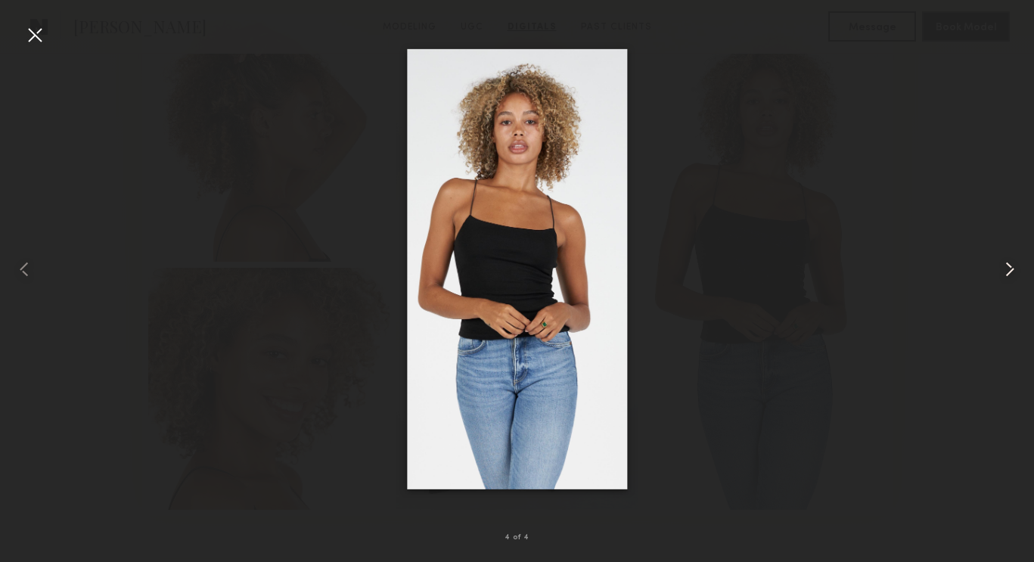
click at [1003, 279] on common-icon at bounding box center [1010, 269] width 24 height 24
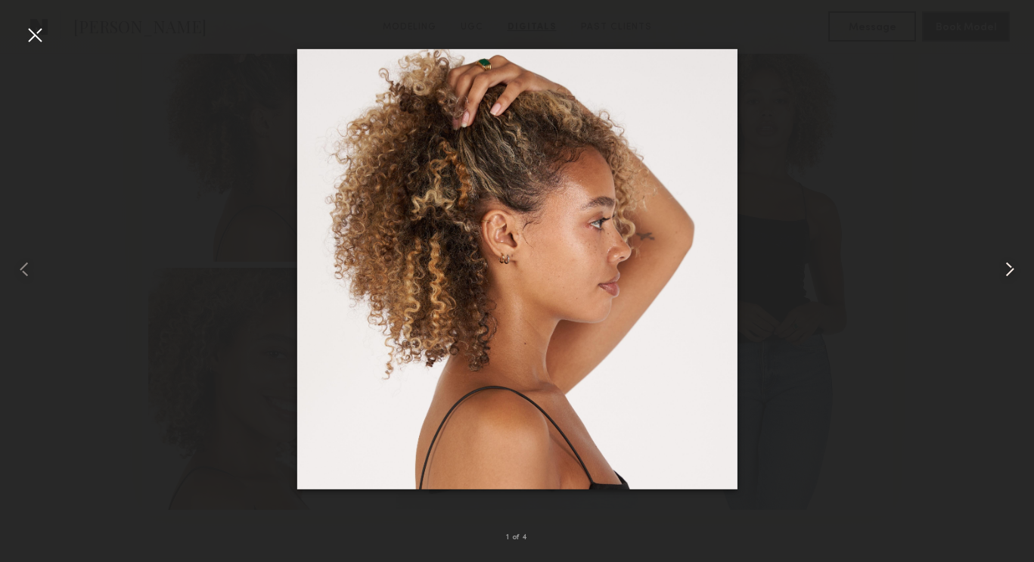
click at [1003, 279] on common-icon at bounding box center [1010, 269] width 24 height 24
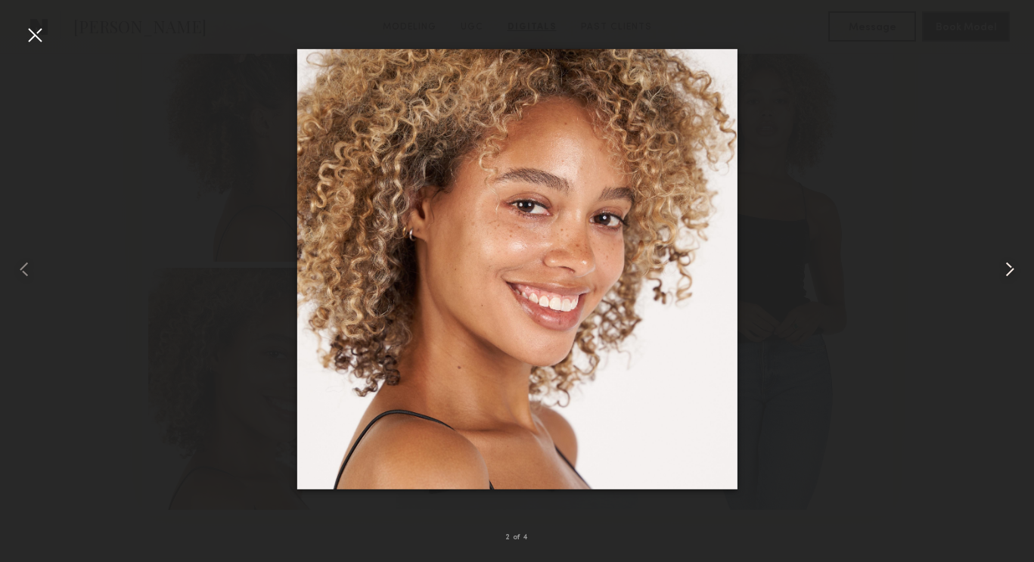
click at [1002, 279] on common-icon at bounding box center [1010, 269] width 24 height 24
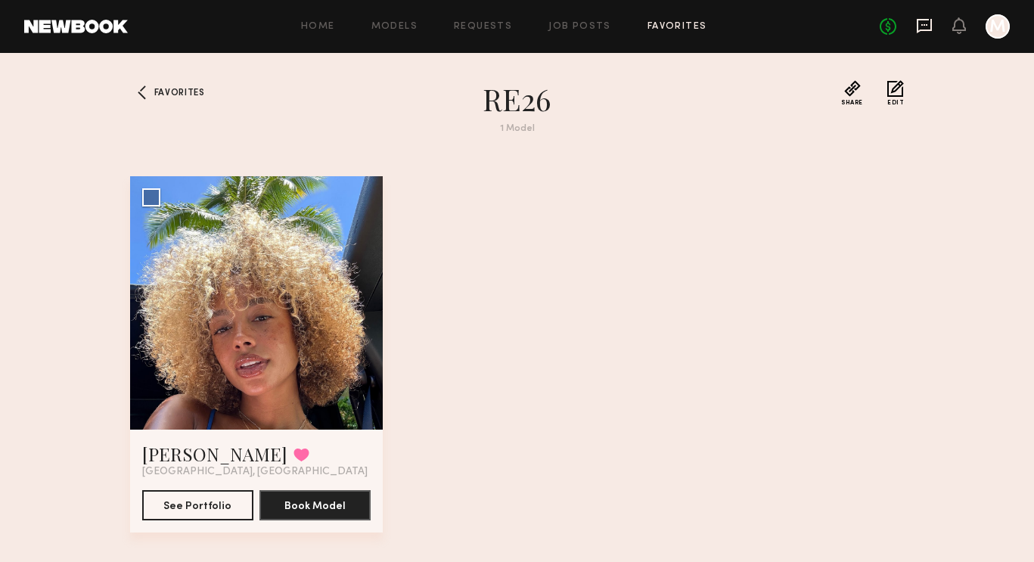
click at [919, 25] on icon at bounding box center [924, 26] width 15 height 14
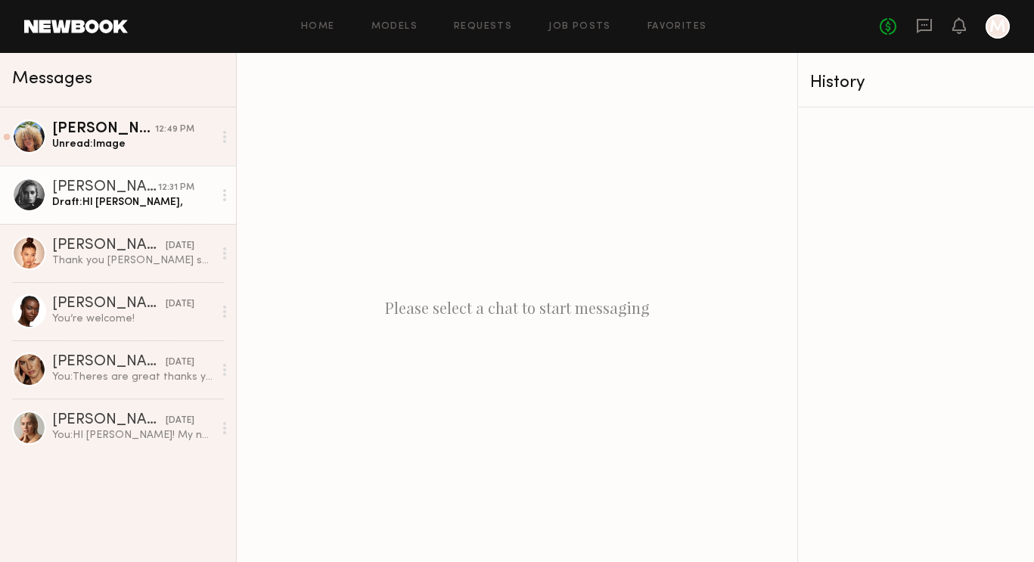
click at [139, 203] on div "Draft: HI Madison," at bounding box center [132, 202] width 161 height 14
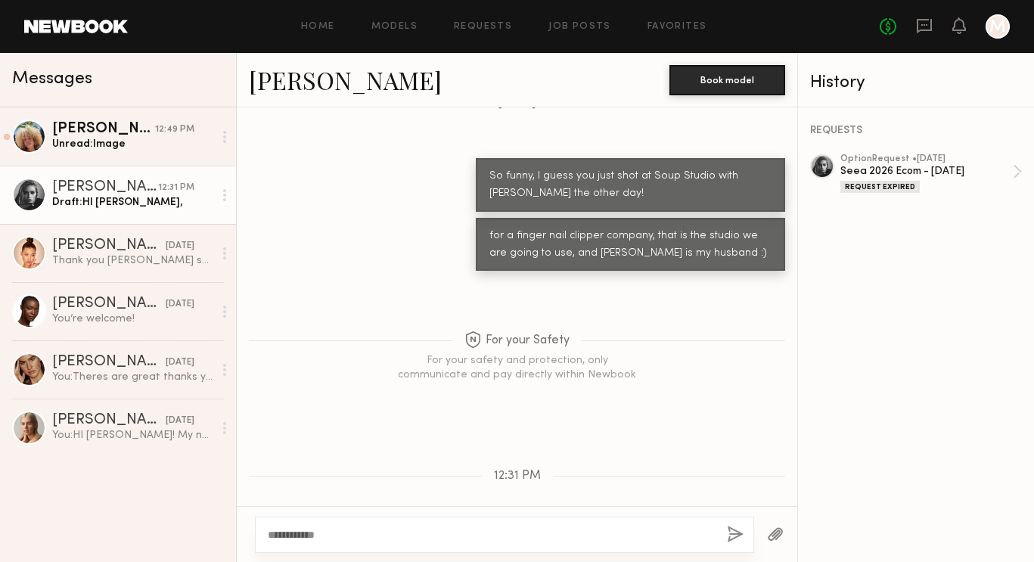
drag, startPoint x: 459, startPoint y: 527, endPoint x: 334, endPoint y: 532, distance: 125.0
click at [275, 521] on div "**********" at bounding box center [504, 535] width 499 height 36
drag, startPoint x: 362, startPoint y: 536, endPoint x: 233, endPoint y: 533, distance: 129.4
click at [233, 533] on div "Messages Maya A. 12:49 PM Unread: Image Madison S. 12:31 PM Draft: HI Madison, …" at bounding box center [517, 307] width 1034 height 509
type textarea "**********"
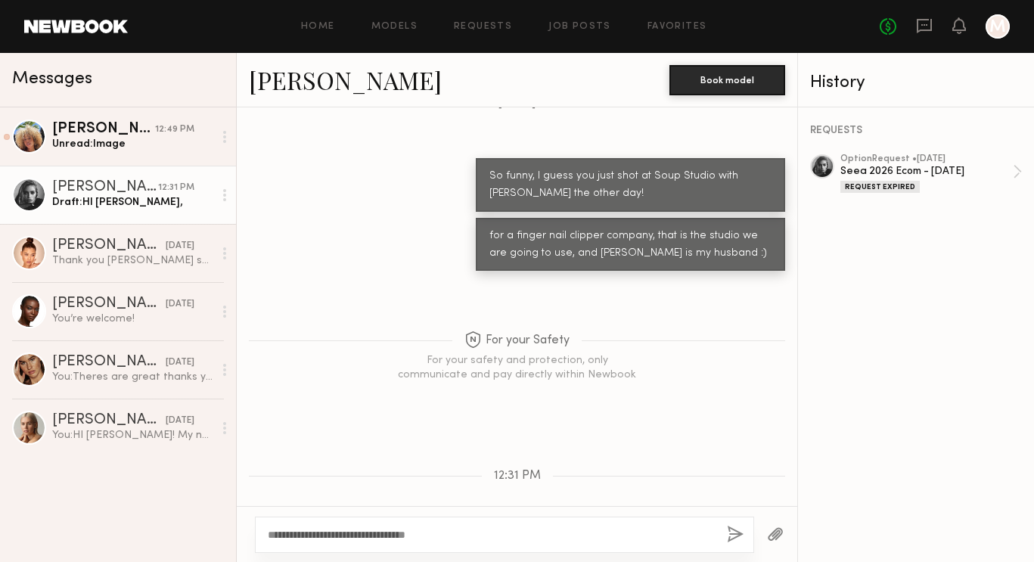
click at [735, 538] on button "button" at bounding box center [735, 535] width 17 height 19
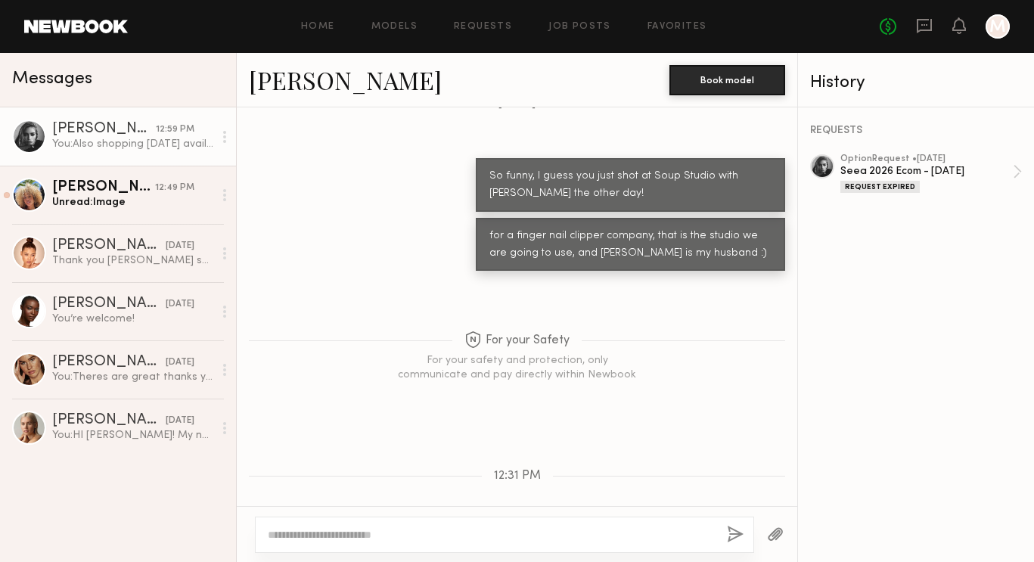
scroll to position [3008, 0]
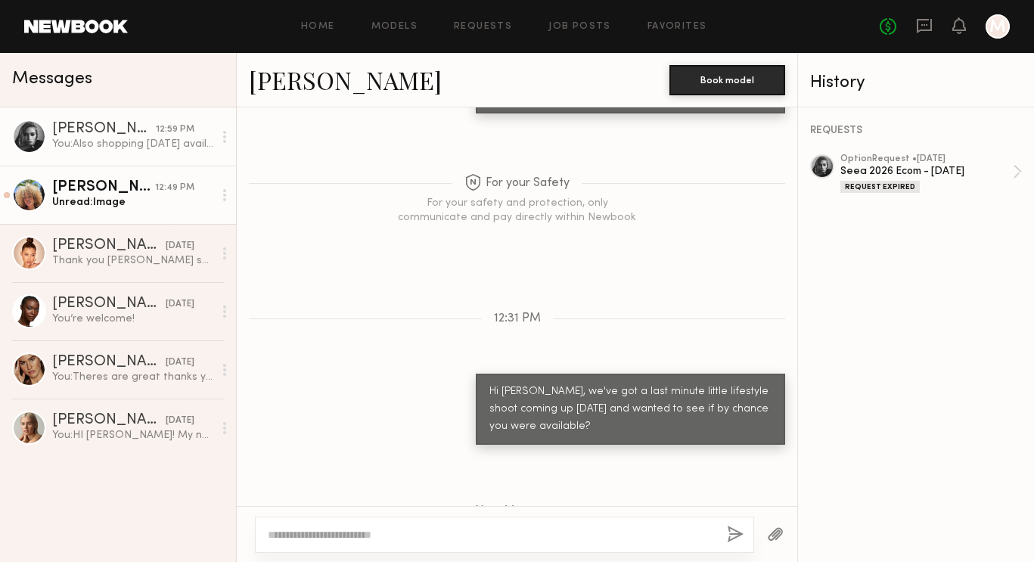
click at [101, 194] on div "[PERSON_NAME]" at bounding box center [103, 187] width 103 height 15
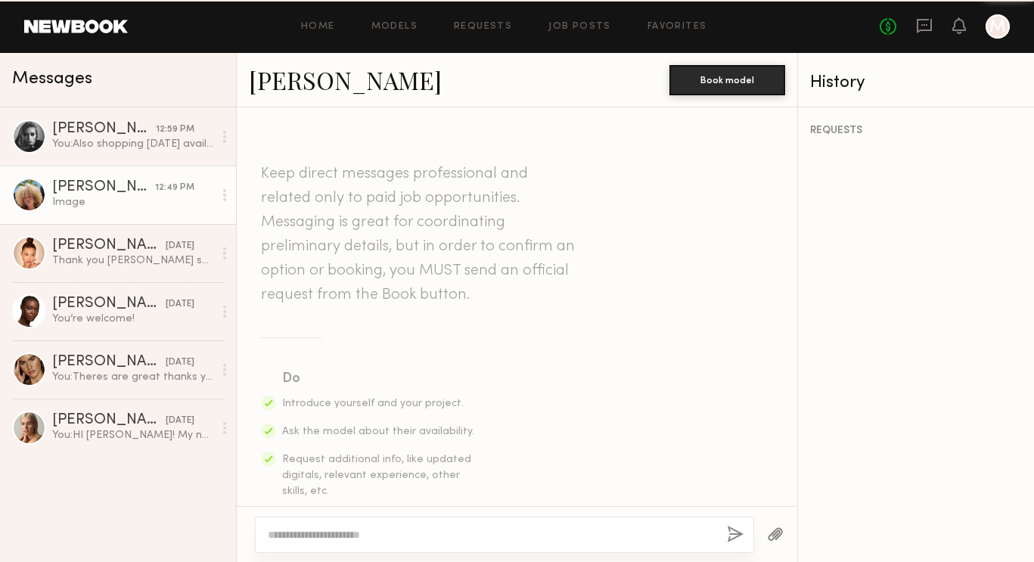
scroll to position [1237, 0]
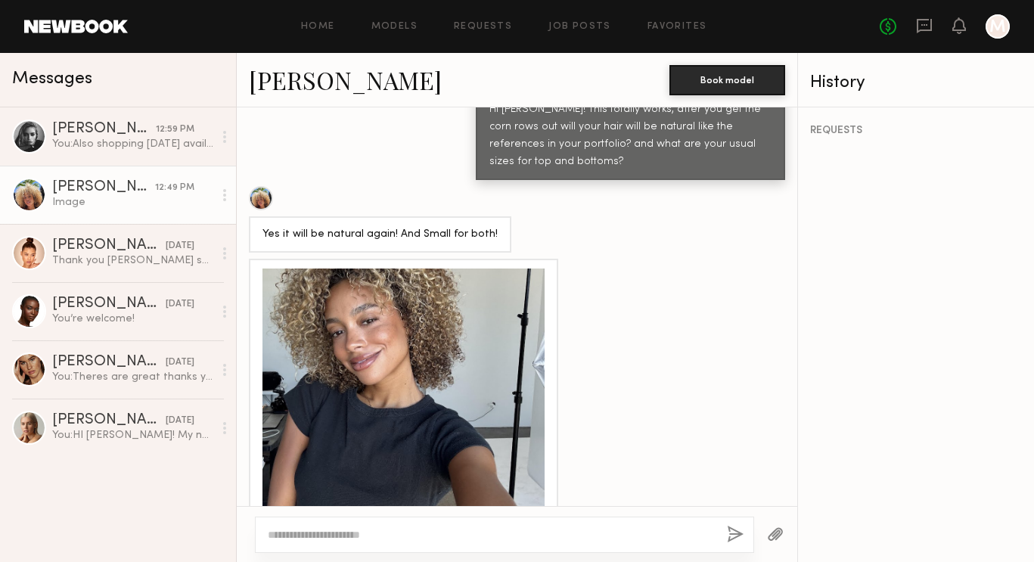
click at [378, 327] on div at bounding box center [404, 410] width 282 height 282
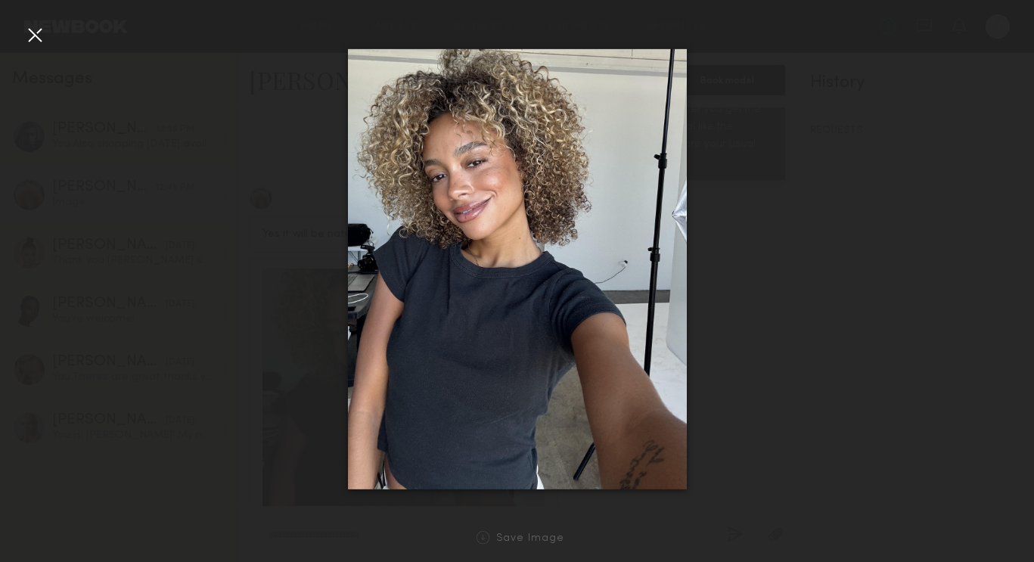
click at [42, 38] on div at bounding box center [35, 35] width 24 height 24
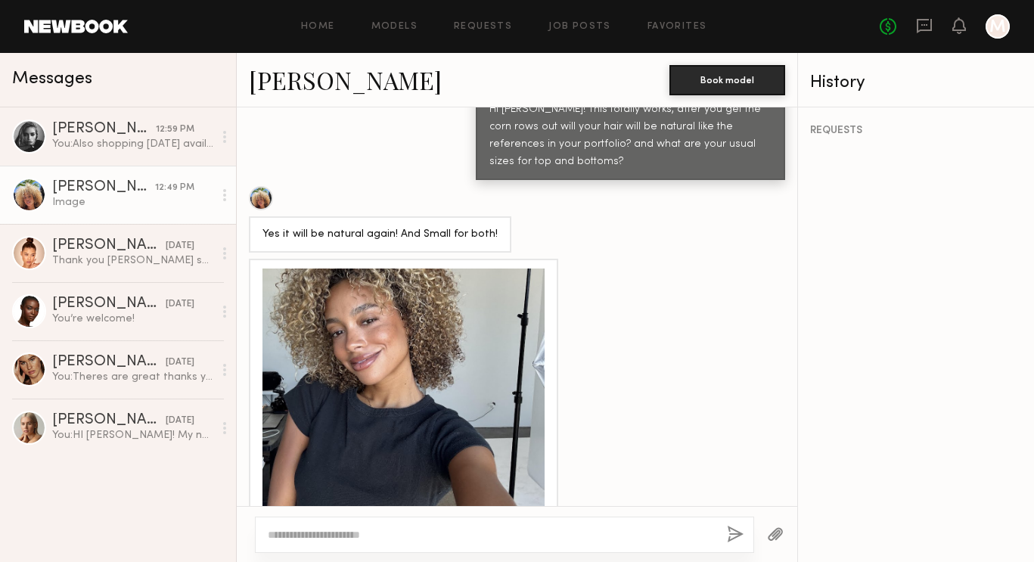
click at [405, 536] on textarea at bounding box center [491, 534] width 447 height 15
type textarea "**********"
click at [733, 530] on button "button" at bounding box center [735, 535] width 17 height 19
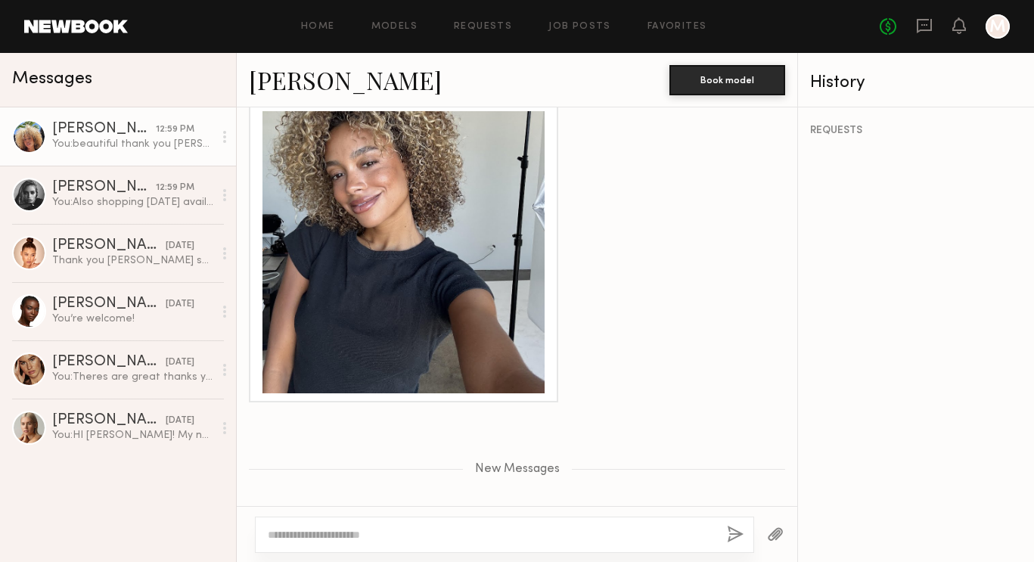
click at [619, 527] on textarea at bounding box center [491, 534] width 447 height 15
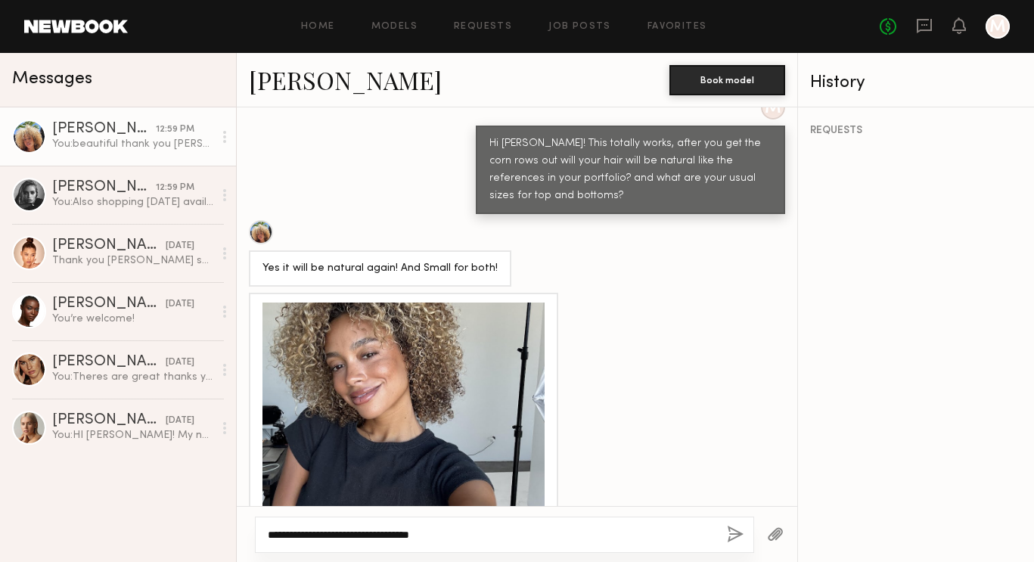
scroll to position [0, 0]
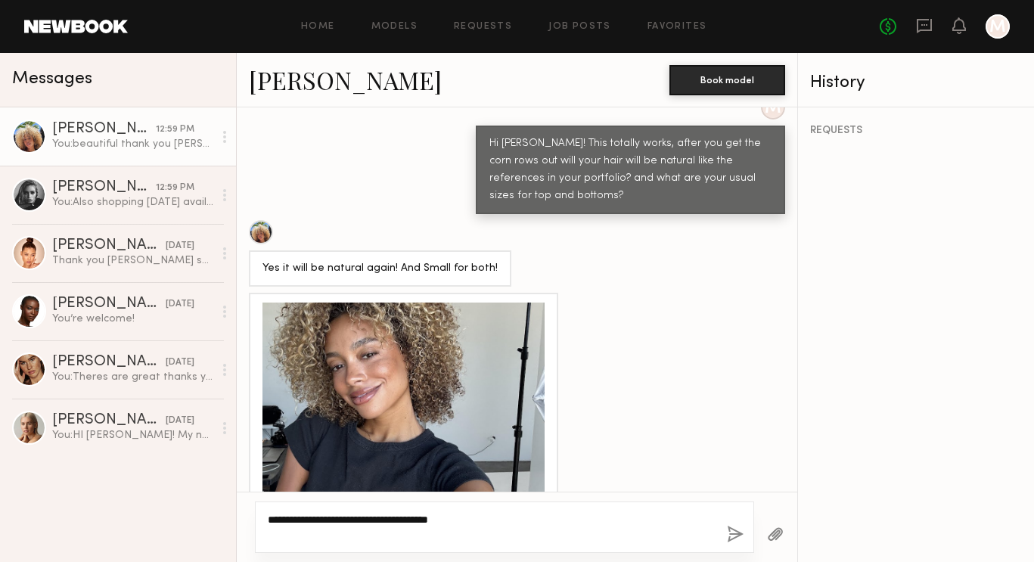
type textarea "**********"
click at [731, 530] on button "button" at bounding box center [735, 535] width 17 height 19
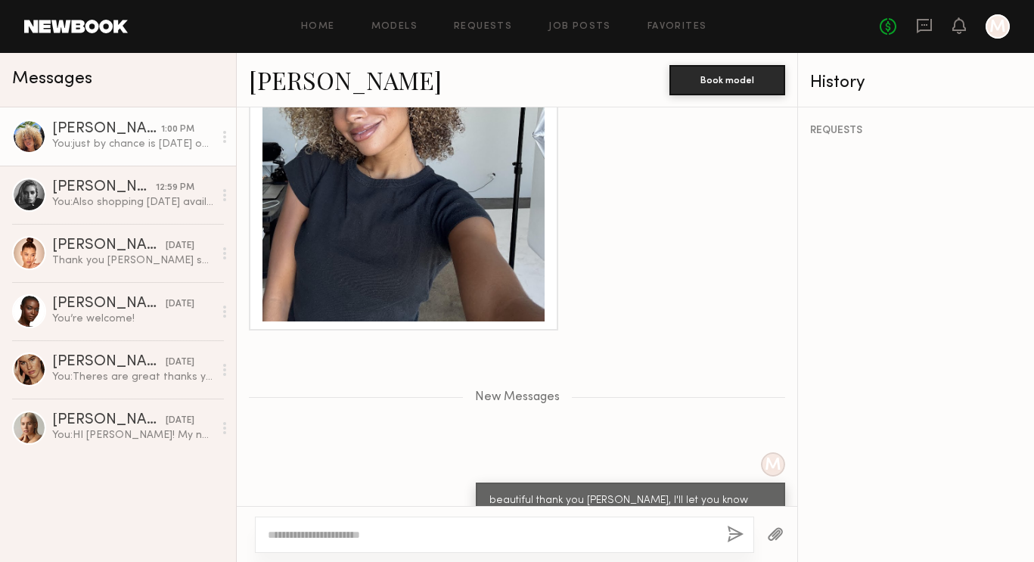
click at [526, 534] on textarea at bounding box center [491, 534] width 447 height 15
type textarea "*"
type textarea "**********"
